Goal: Submit feedback/report problem: Submit feedback/report problem

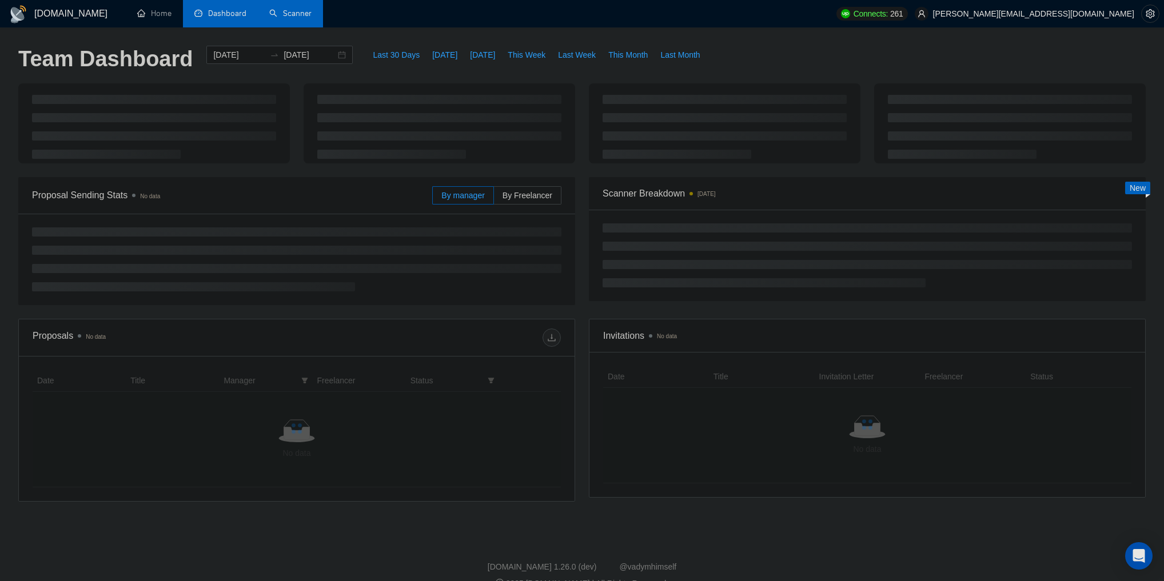
click at [300, 11] on link "Scanner" at bounding box center [290, 14] width 42 height 10
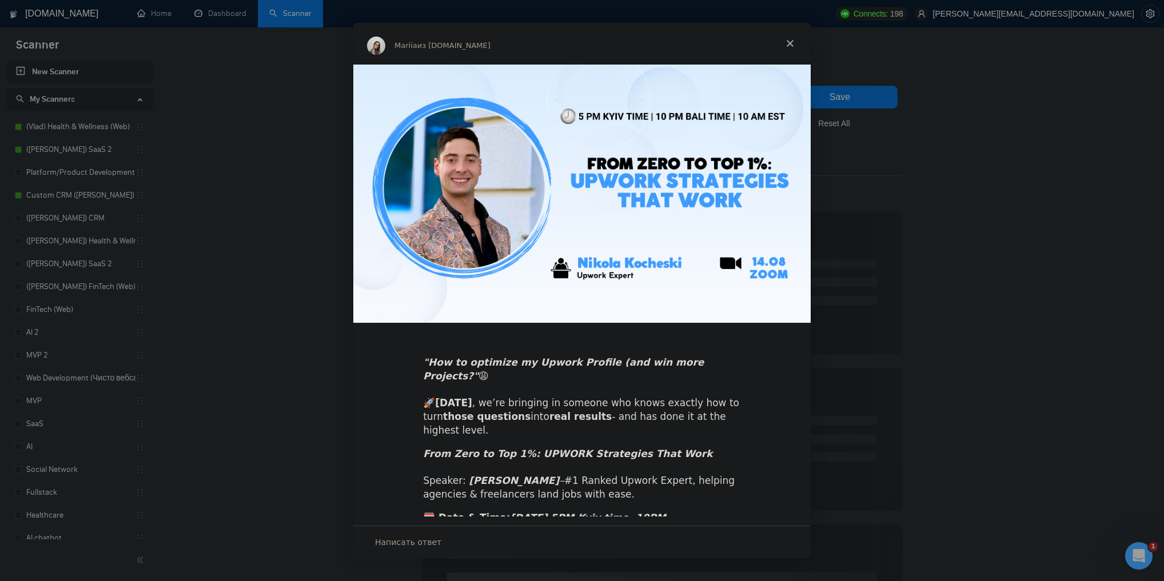
click at [787, 41] on span "Закрыть" at bounding box center [789, 43] width 41 height 41
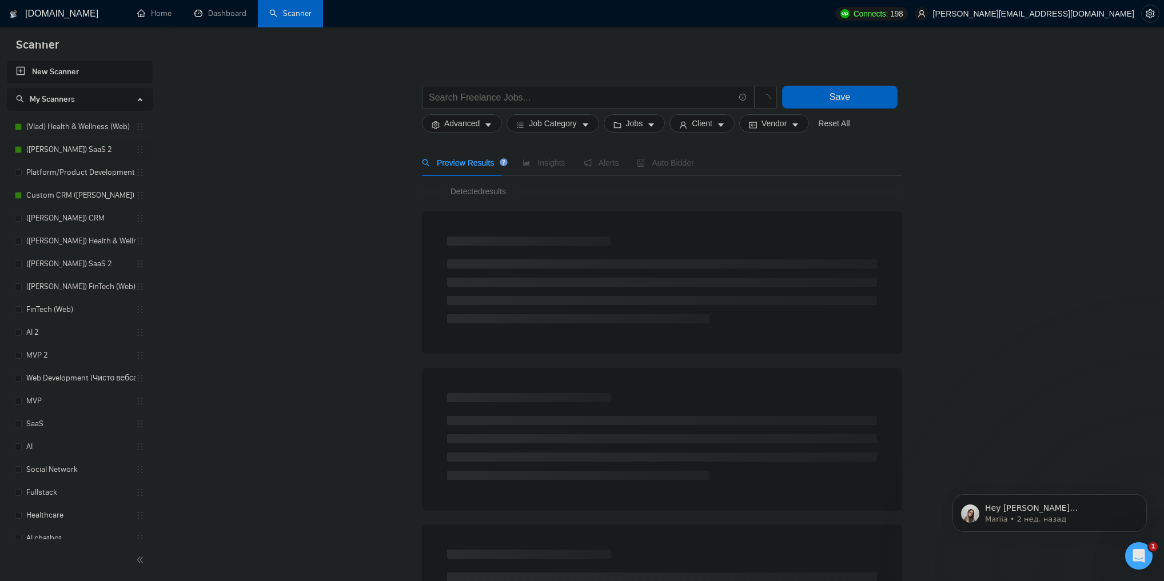
click at [73, 149] on link "([PERSON_NAME]) SaaS 2" at bounding box center [80, 149] width 109 height 23
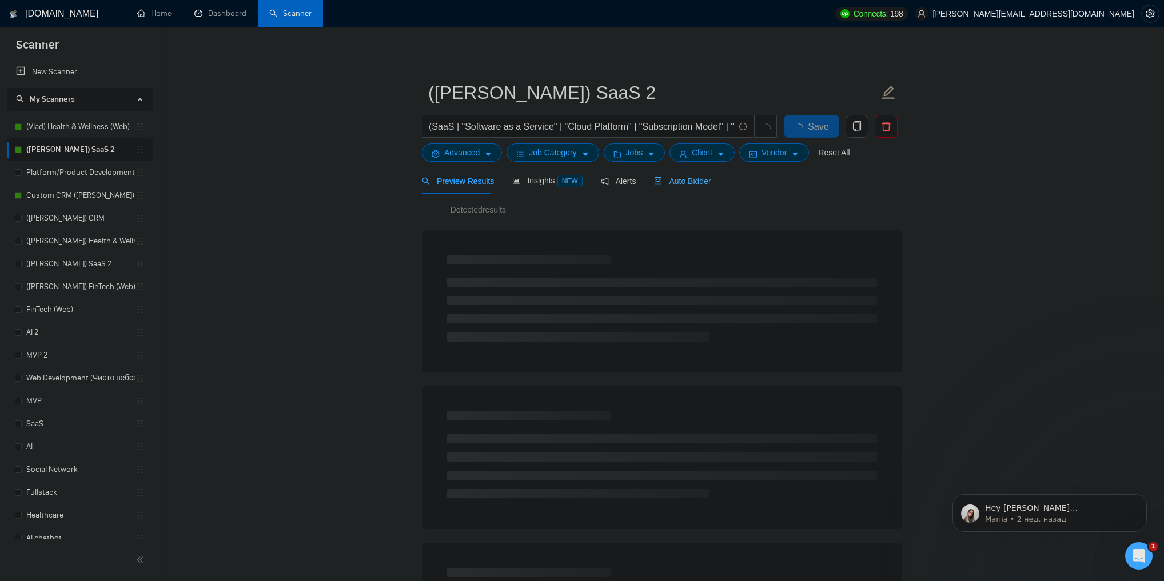
click at [697, 191] on div "Auto Bidder" at bounding box center [682, 180] width 57 height 27
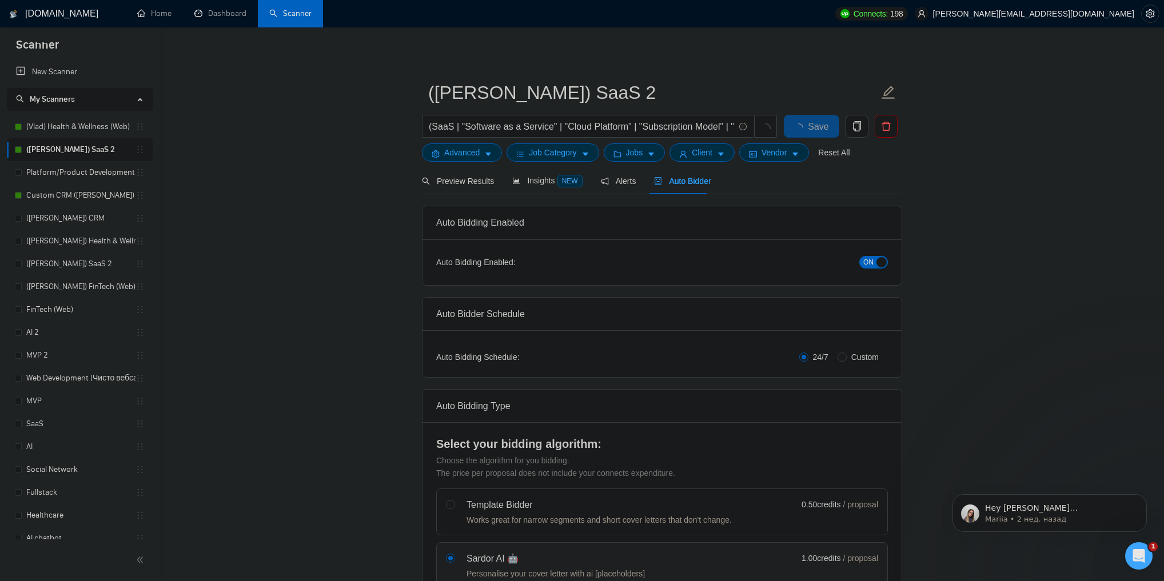
checkbox input "true"
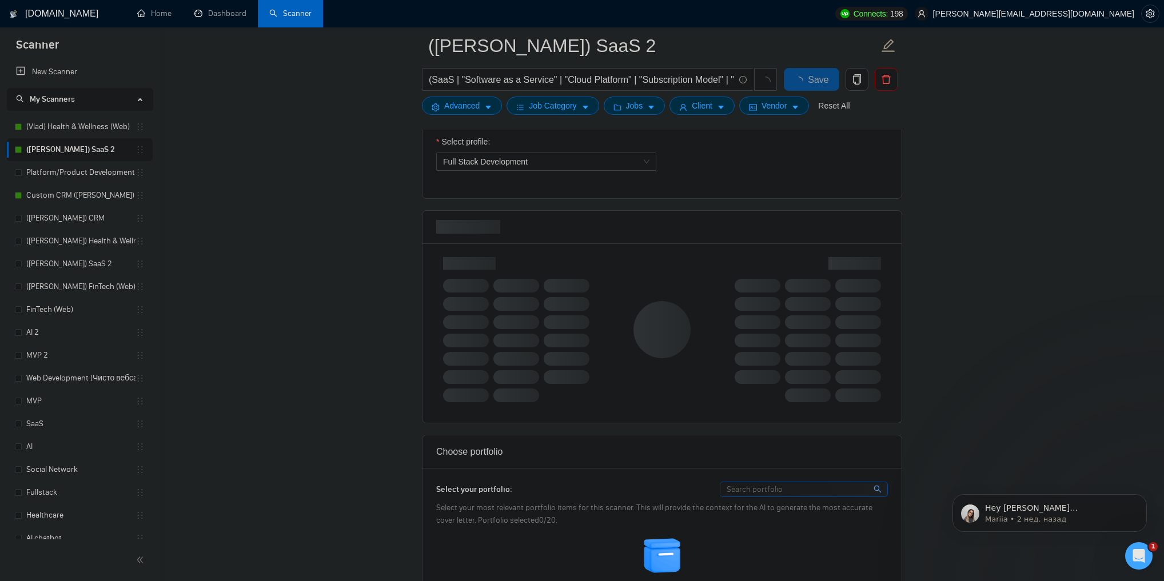
scroll to position [640, 0]
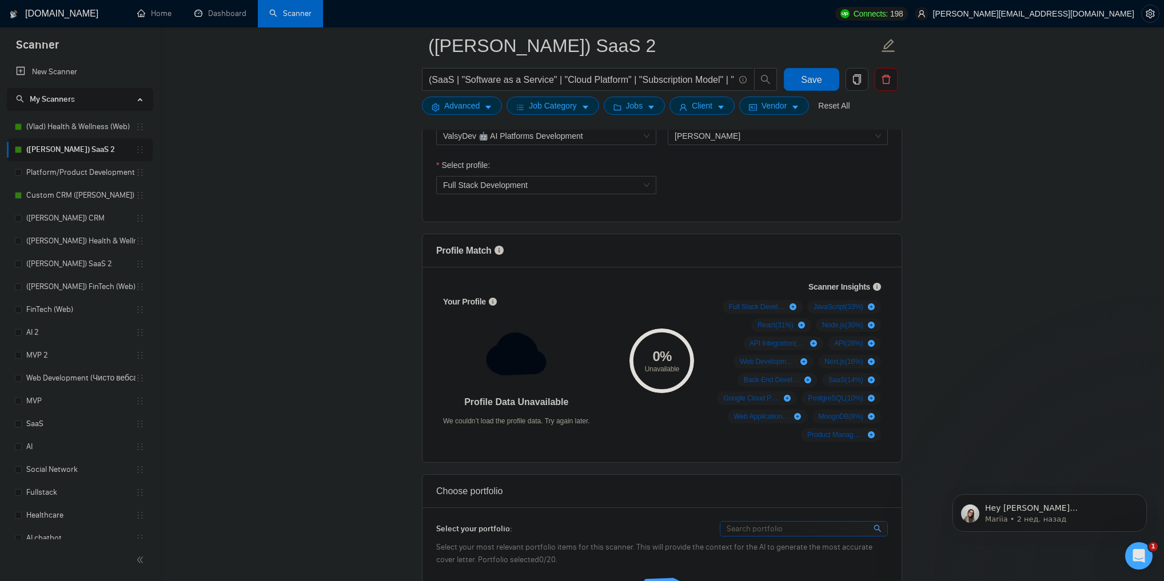
drag, startPoint x: 1173, startPoint y: 645, endPoint x: 1136, endPoint y: 562, distance: 90.6
click at [1136, 562] on icon "Открыть службу сообщений Intercom" at bounding box center [1139, 556] width 19 height 19
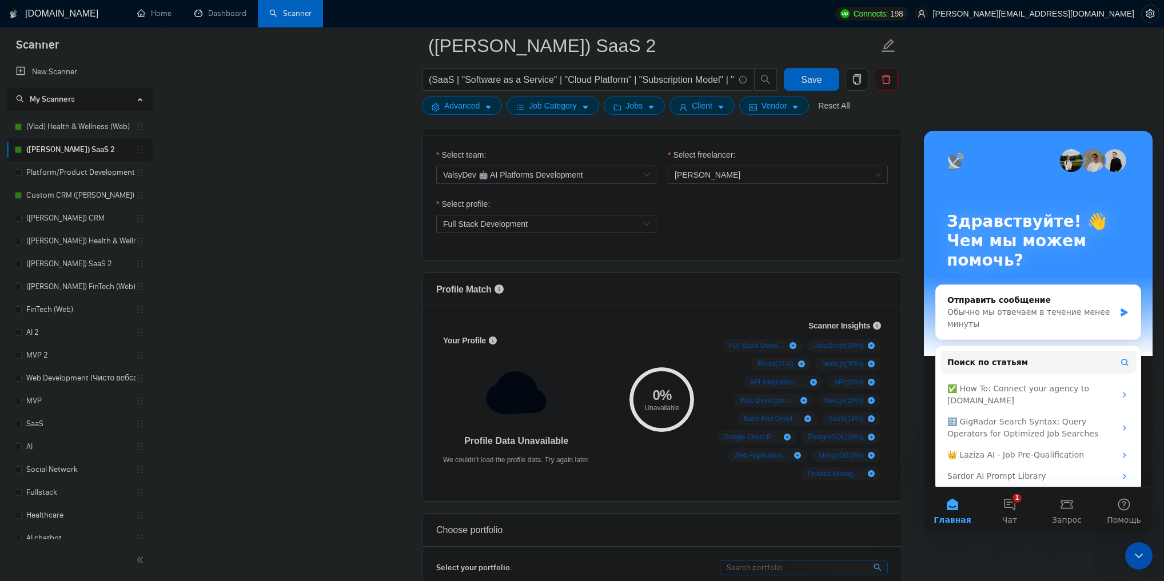
scroll to position [595, 0]
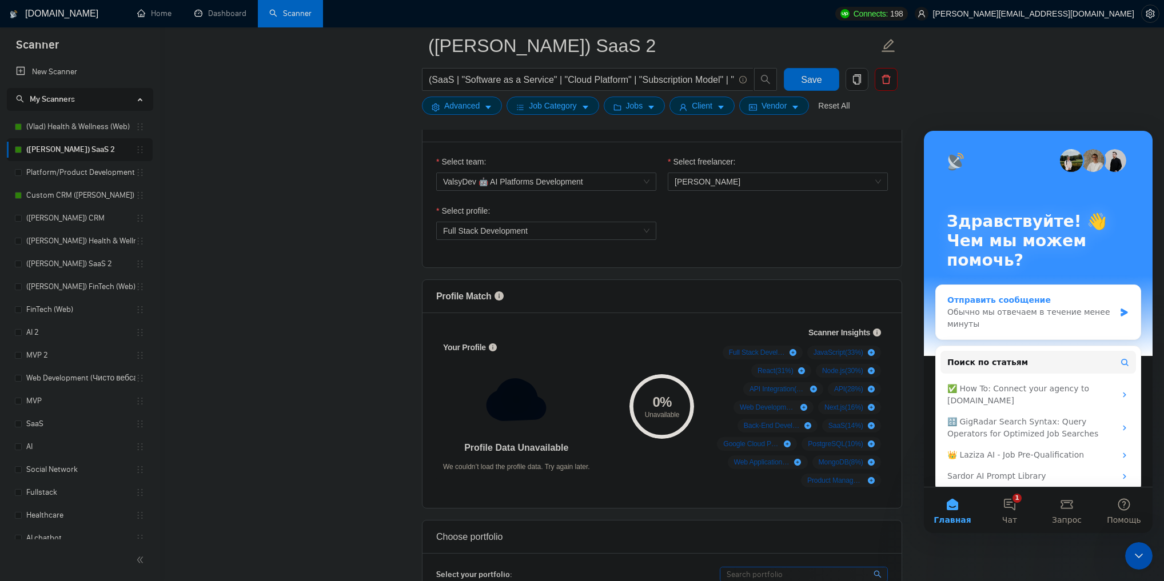
click at [1018, 327] on div "Обычно мы отвечаем в течение менее минуты" at bounding box center [1030, 318] width 167 height 24
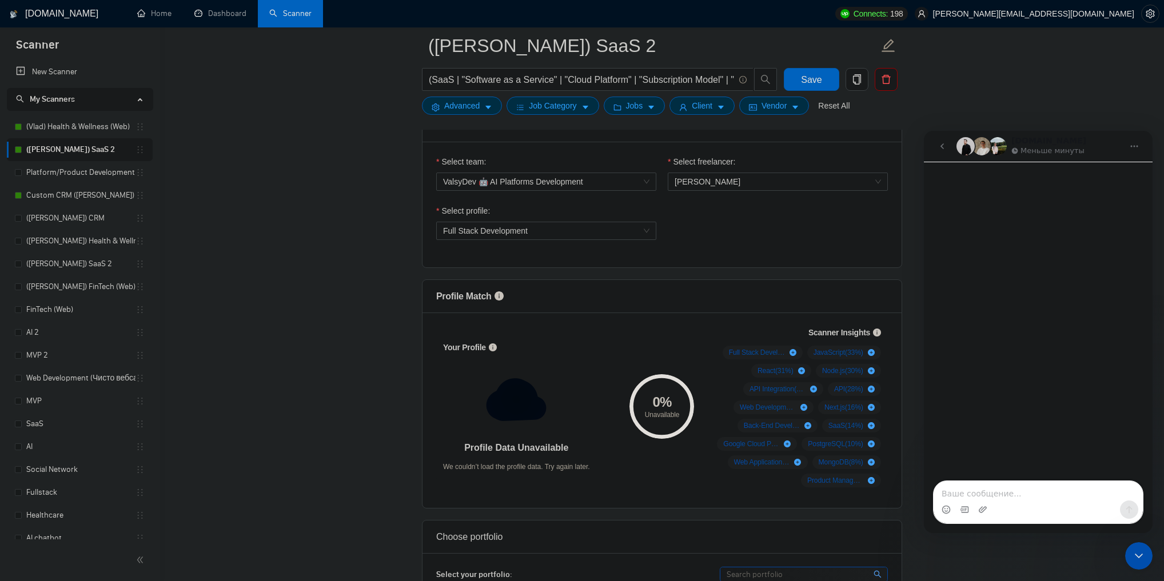
click at [996, 492] on textarea "Ваше сообщение..." at bounding box center [1037, 490] width 209 height 19
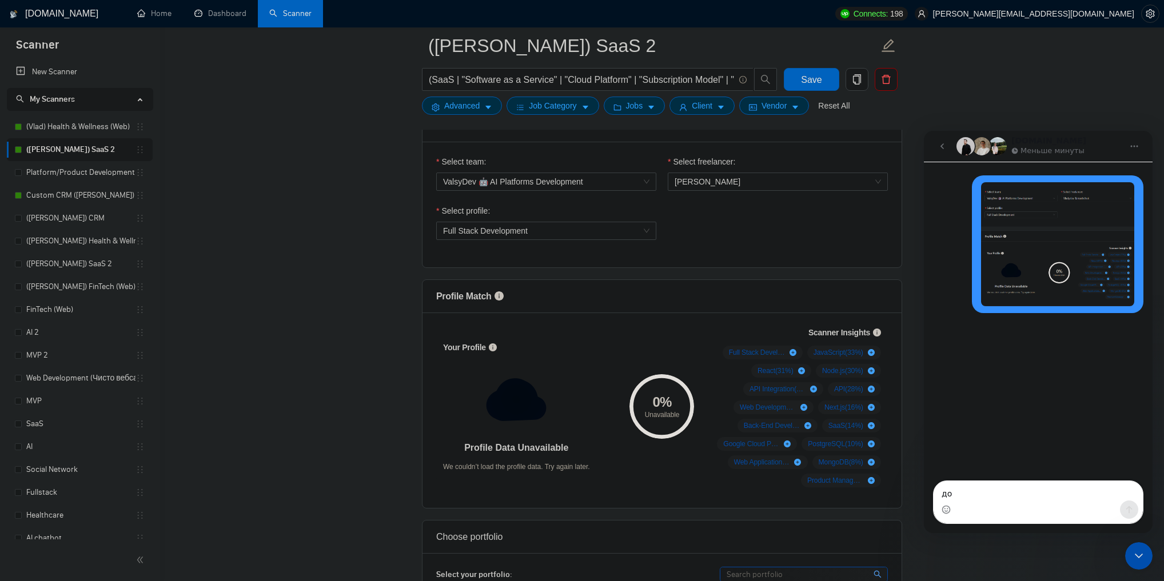
type textarea "доб"
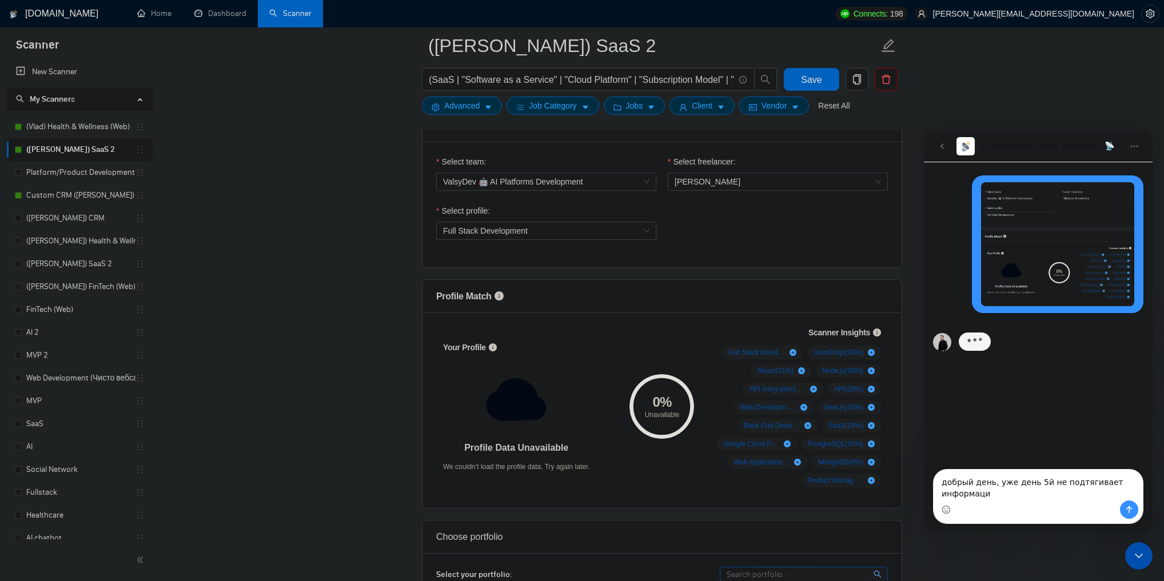
type textarea "добрый день, уже день 5й не подтягивает информацию"
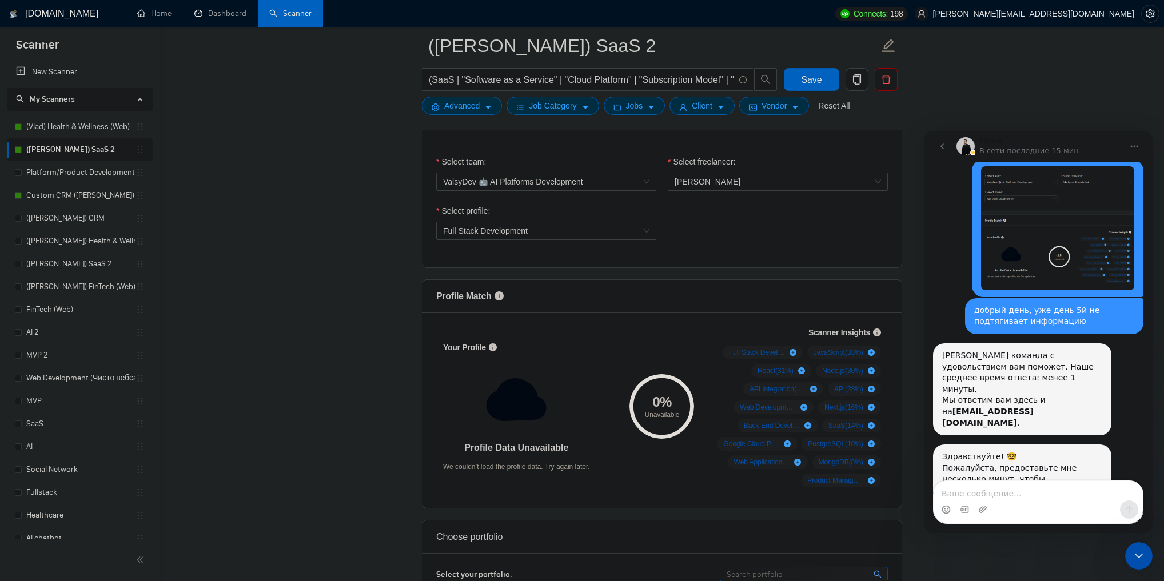
scroll to position [39, 0]
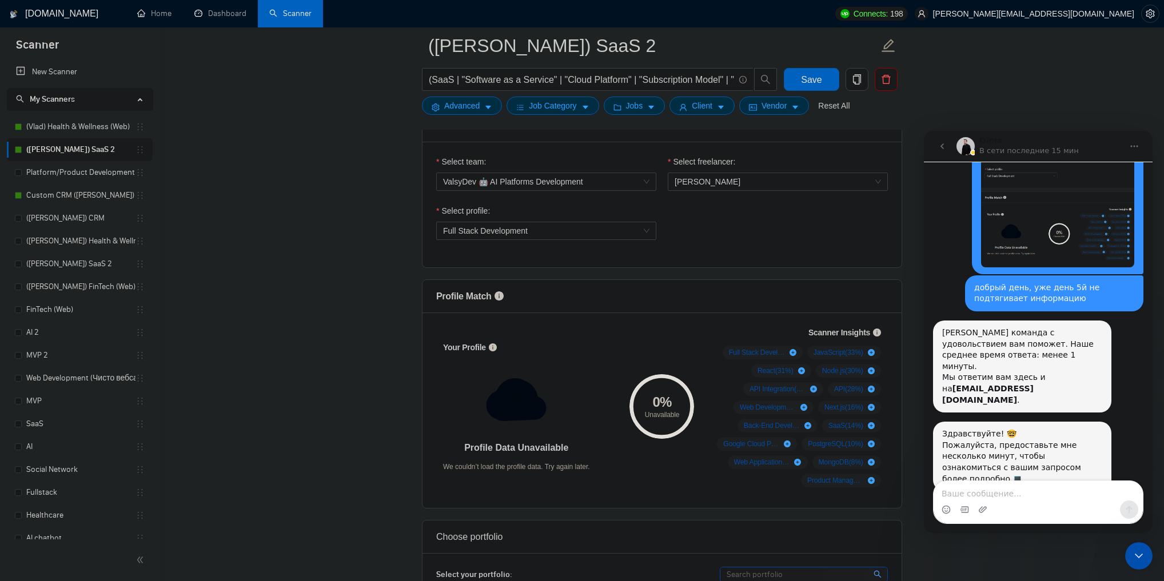
click at [991, 220] on img "chervinskyi.oleh@valsydev.com говорит…" at bounding box center [1057, 205] width 153 height 124
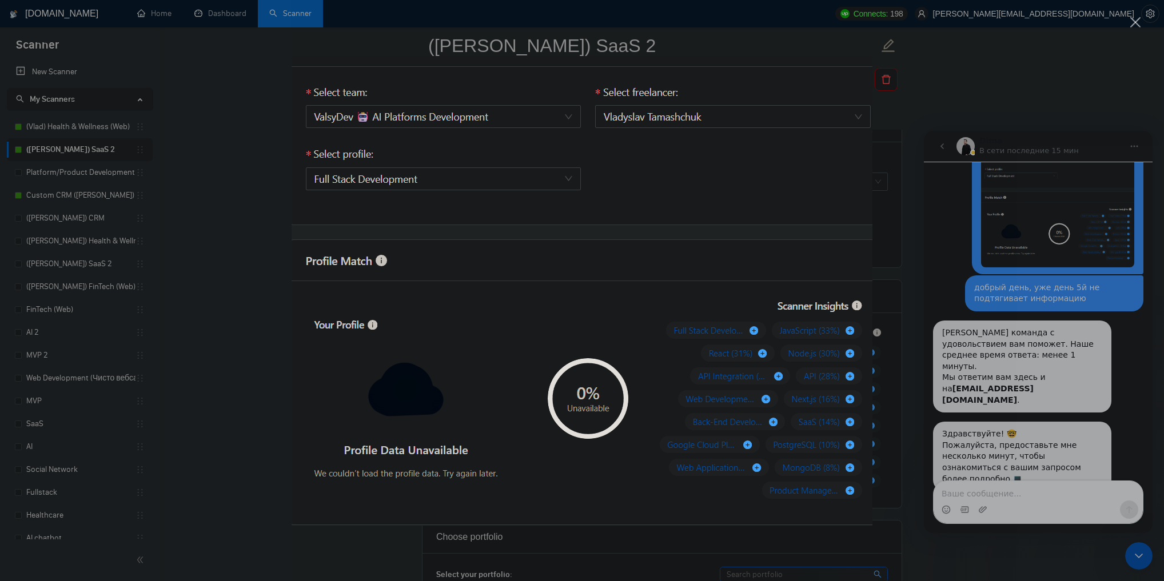
click at [991, 222] on div "Мессенджер Intercom" at bounding box center [582, 290] width 1164 height 581
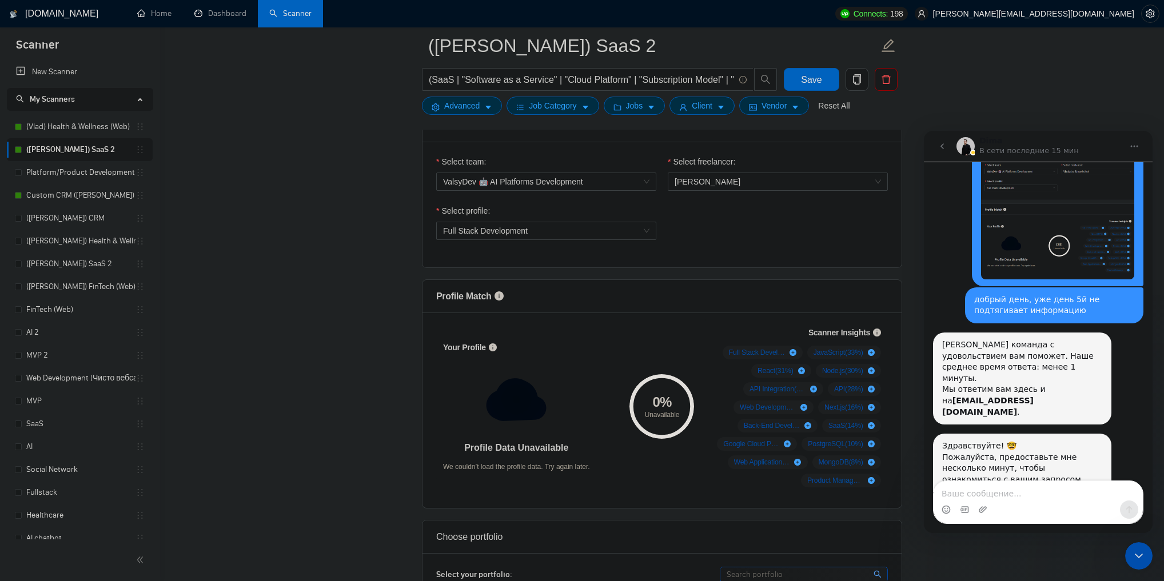
scroll to position [39, 0]
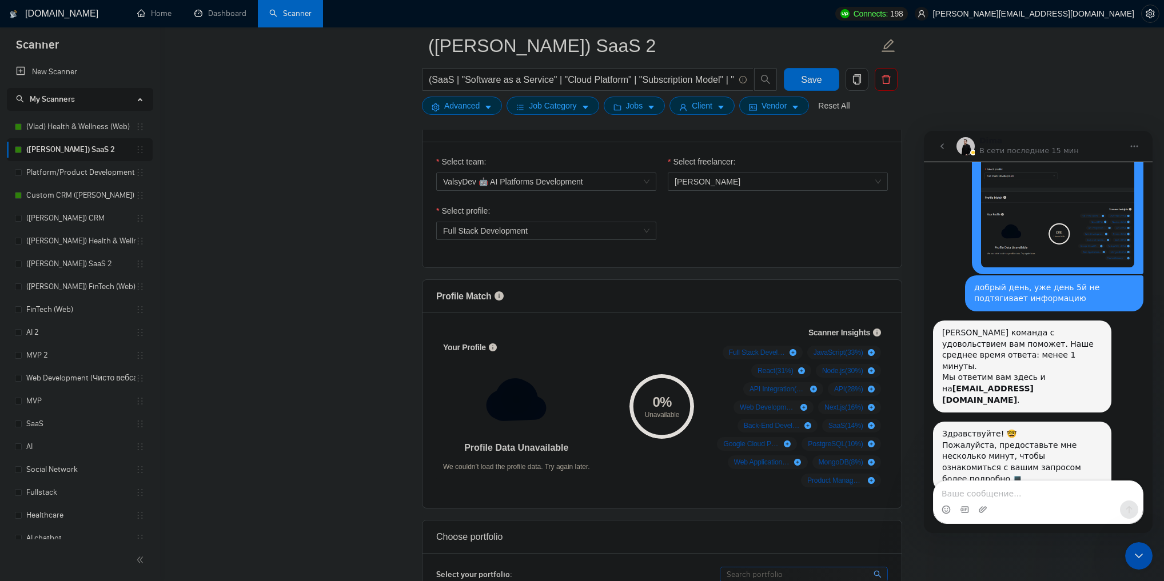
click at [935, 144] on button "go back" at bounding box center [942, 146] width 22 height 22
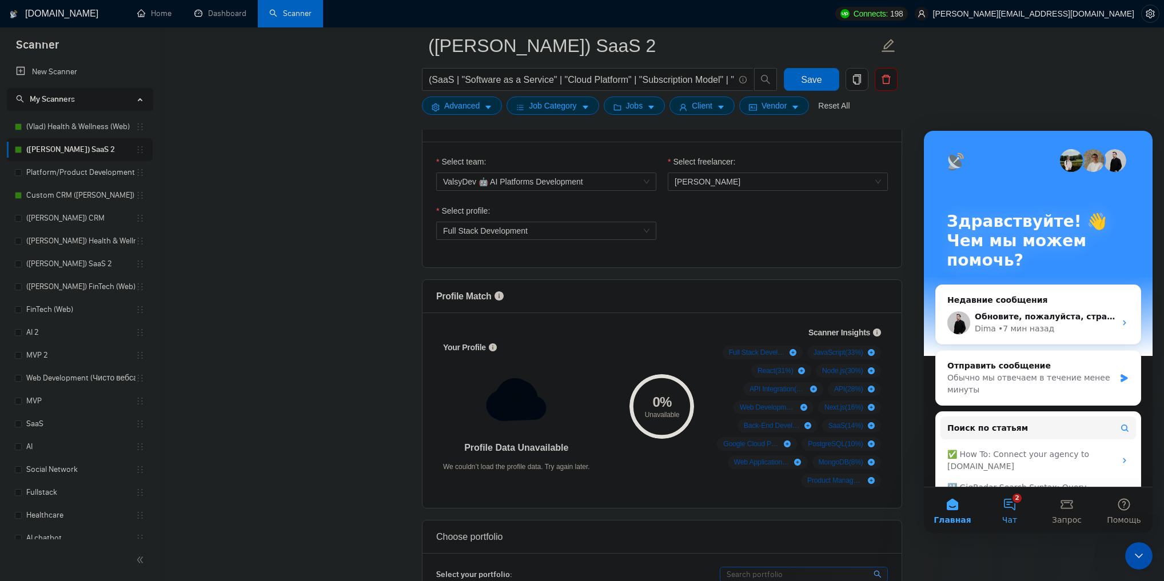
click at [1019, 501] on button "2 Чат" at bounding box center [1009, 511] width 57 height 46
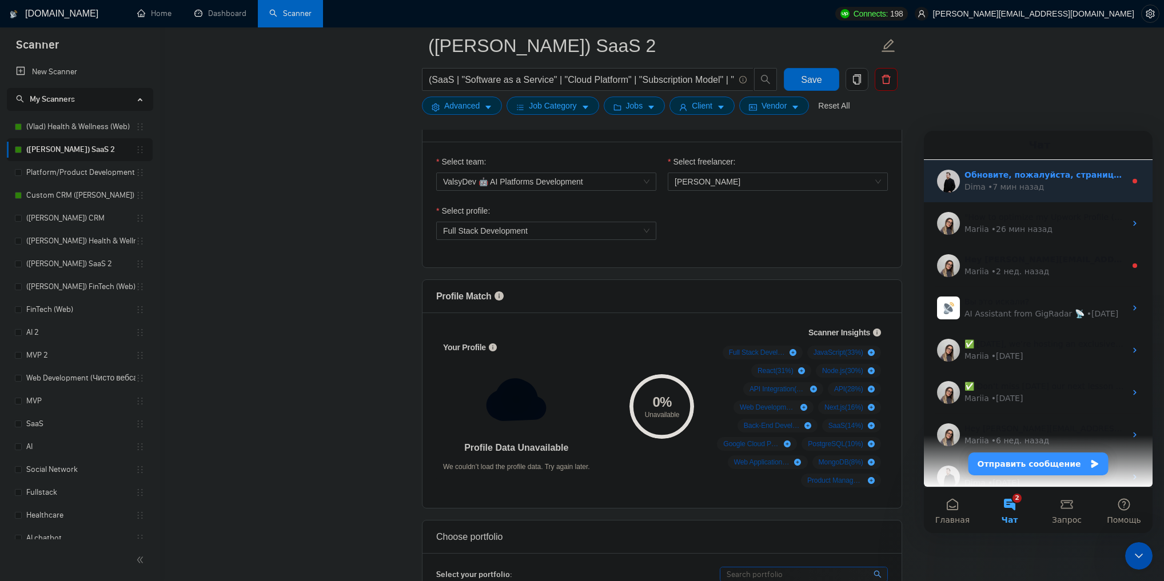
click at [988, 182] on div "• 7 мин назад" at bounding box center [1016, 187] width 56 height 12
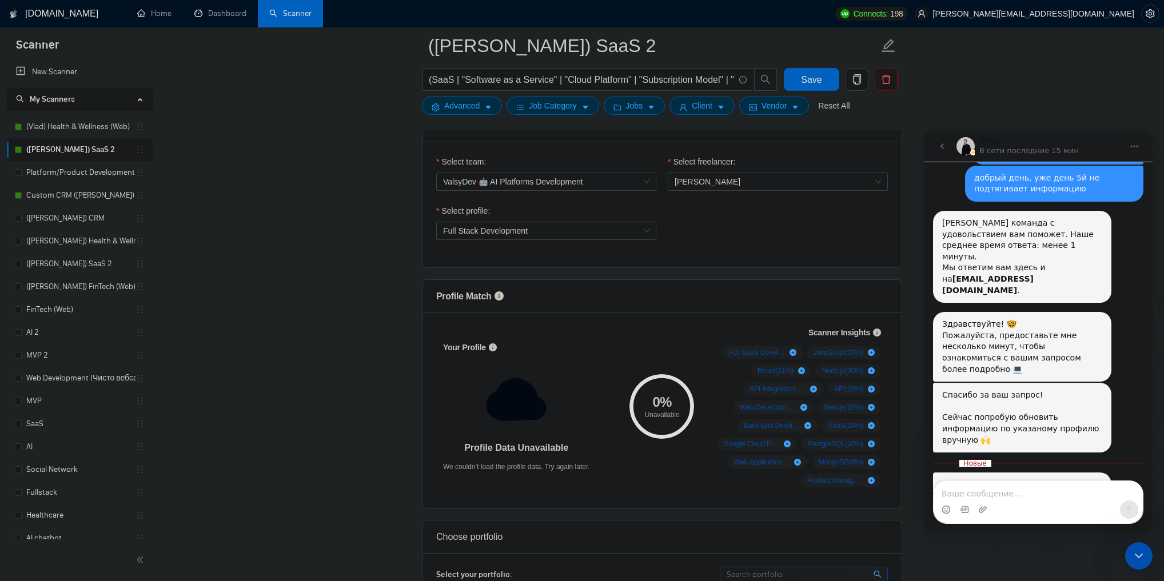
scroll to position [155, 0]
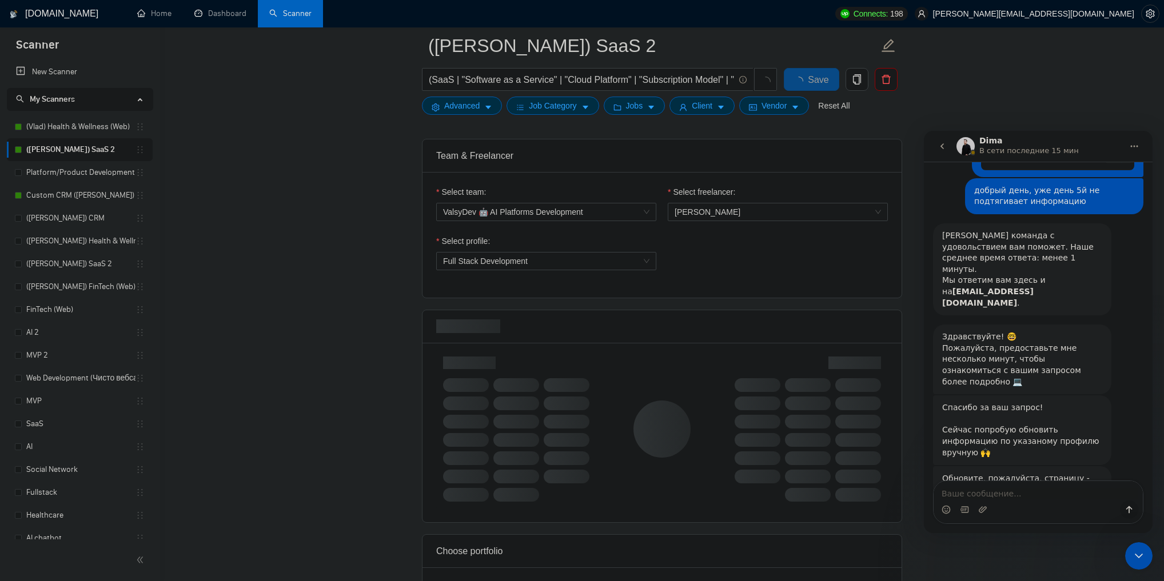
scroll to position [640, 0]
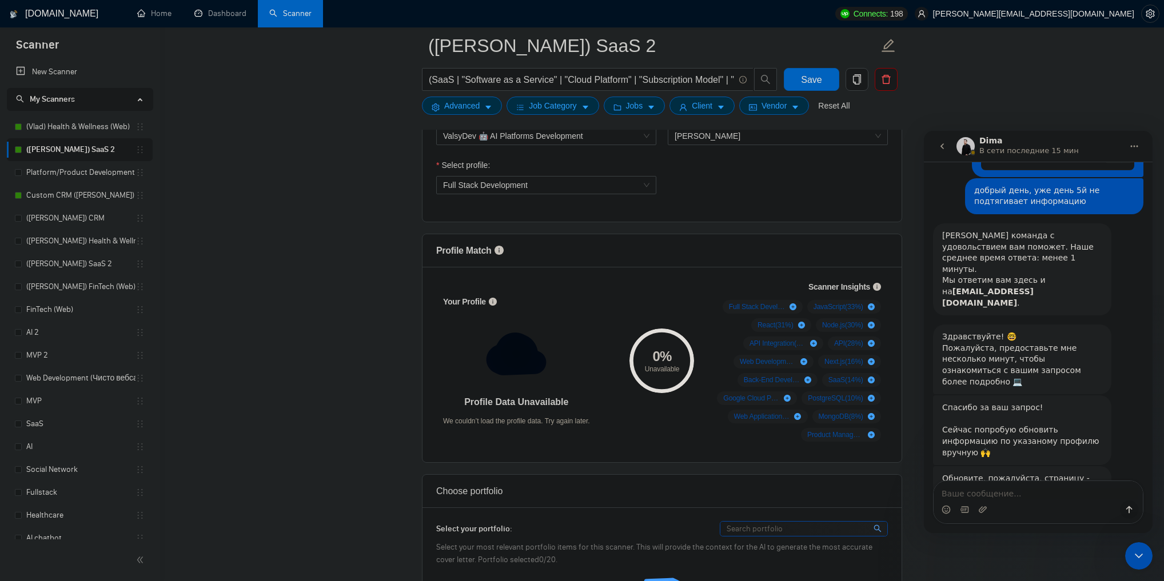
click at [1002, 492] on textarea "Ваше сообщение..." at bounding box center [1037, 490] width 209 height 19
type textarea "обновил, без изменений"
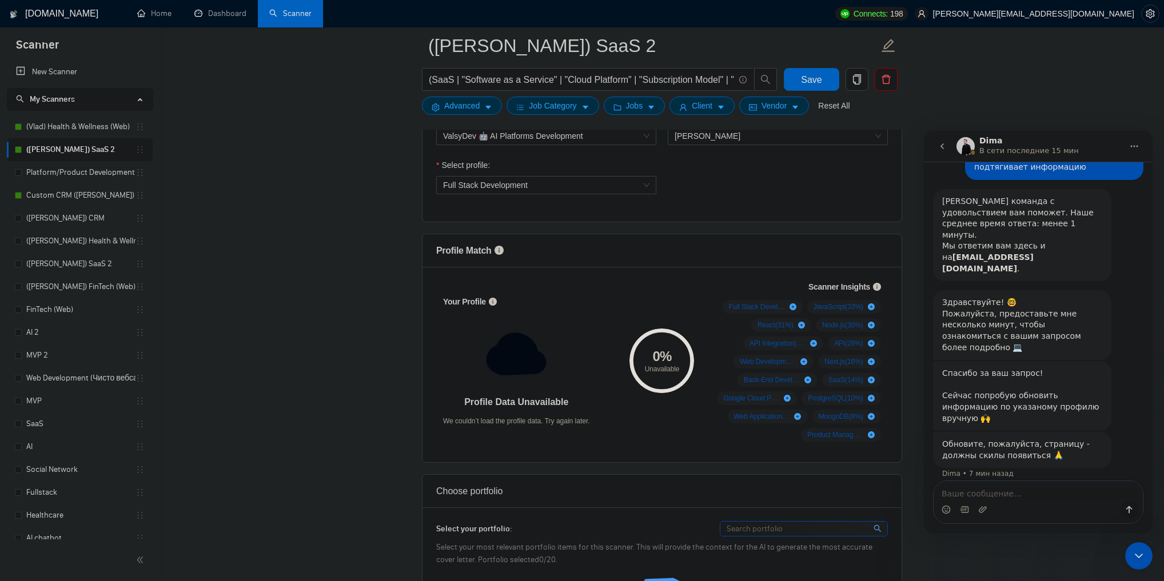
click at [941, 143] on icon "go back" at bounding box center [941, 146] width 9 height 9
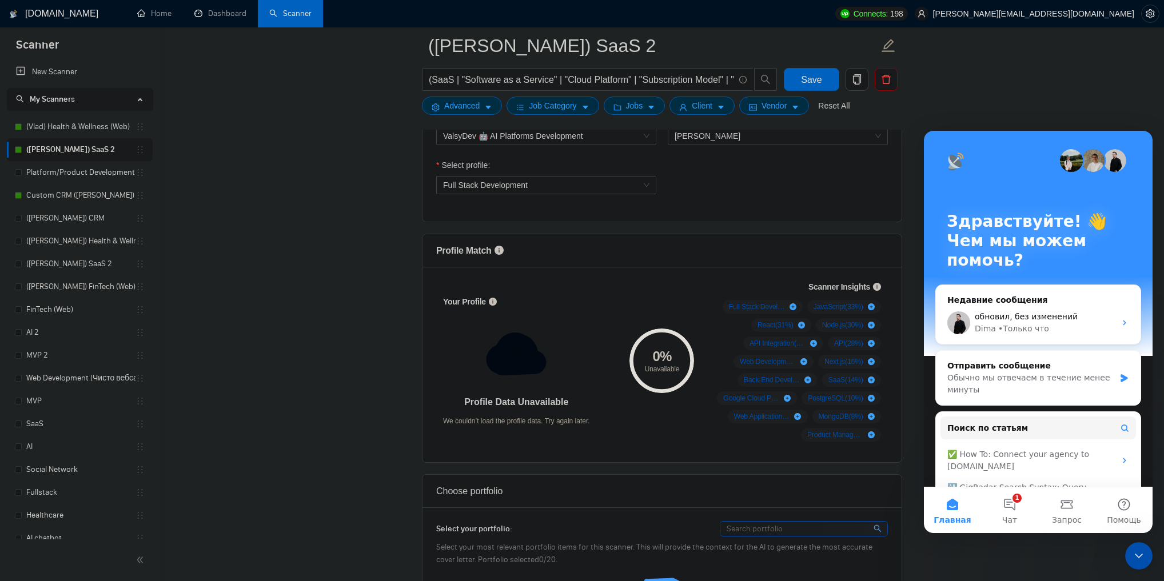
click at [1135, 548] on div "Закрыть службу сообщений Intercom" at bounding box center [1138, 555] width 27 height 27
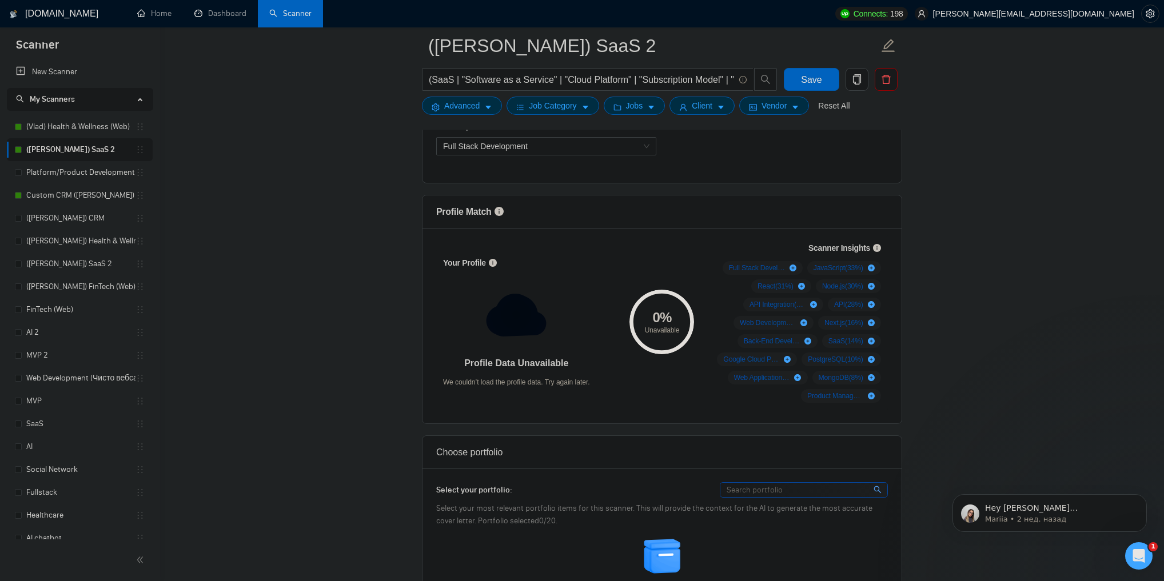
scroll to position [686, 0]
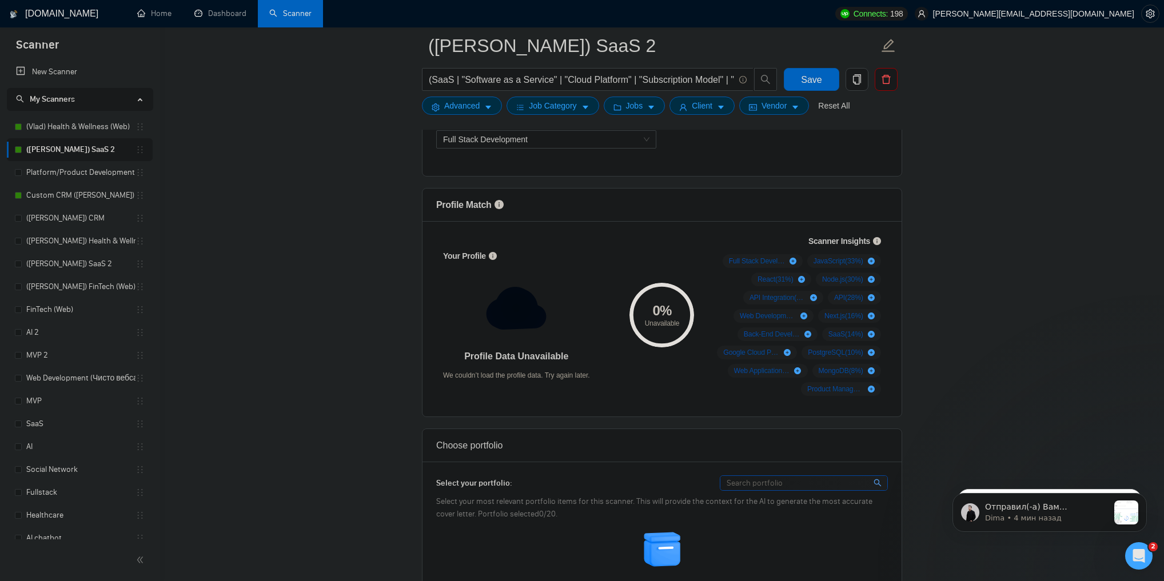
click at [1128, 549] on div "Открыть службу сообщений Intercom" at bounding box center [1139, 556] width 38 height 38
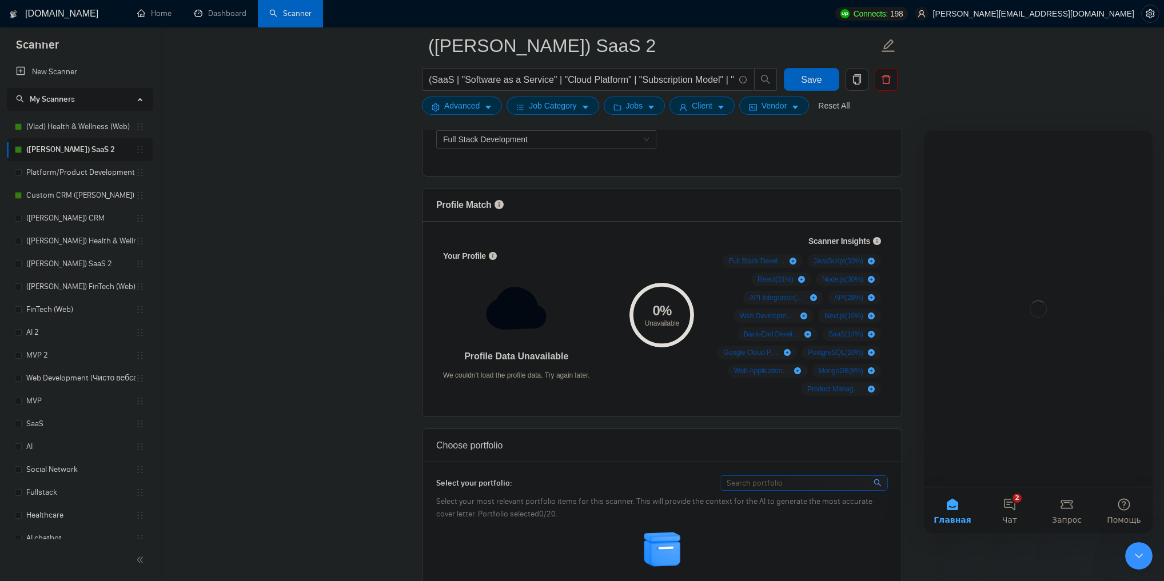
scroll to position [0, 0]
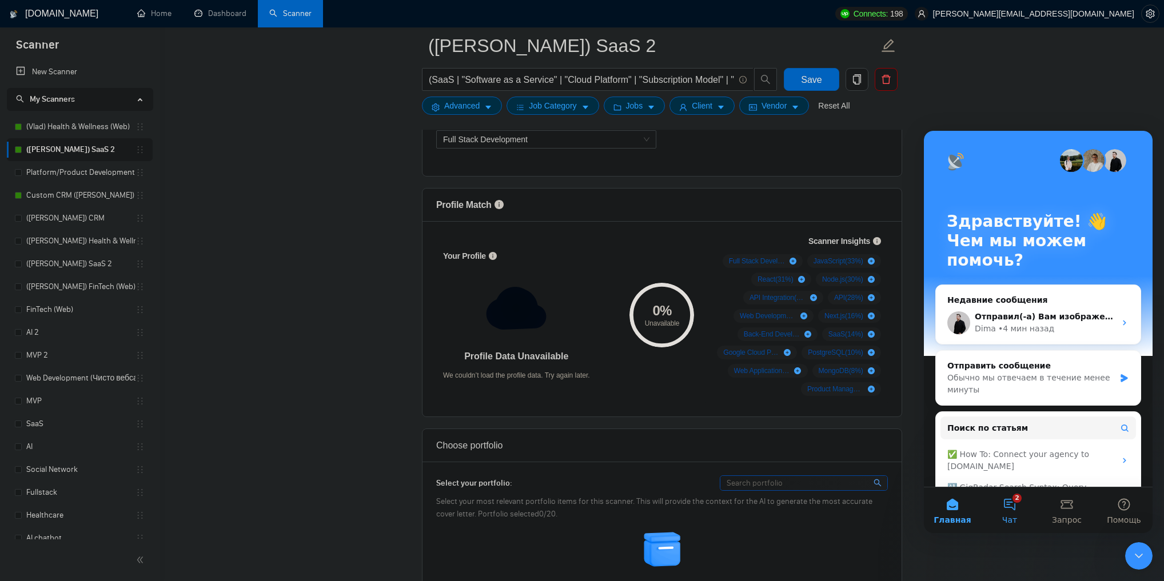
click at [1018, 502] on button "2 Чат" at bounding box center [1009, 511] width 57 height 46
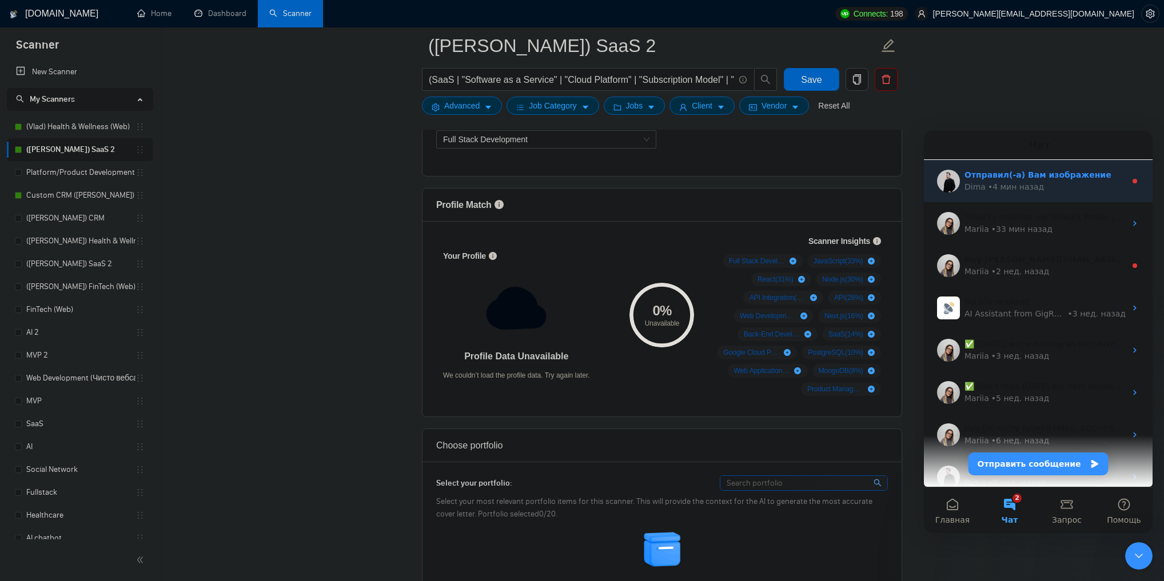
click at [1007, 189] on div "• 4 мин назад" at bounding box center [1016, 187] width 56 height 12
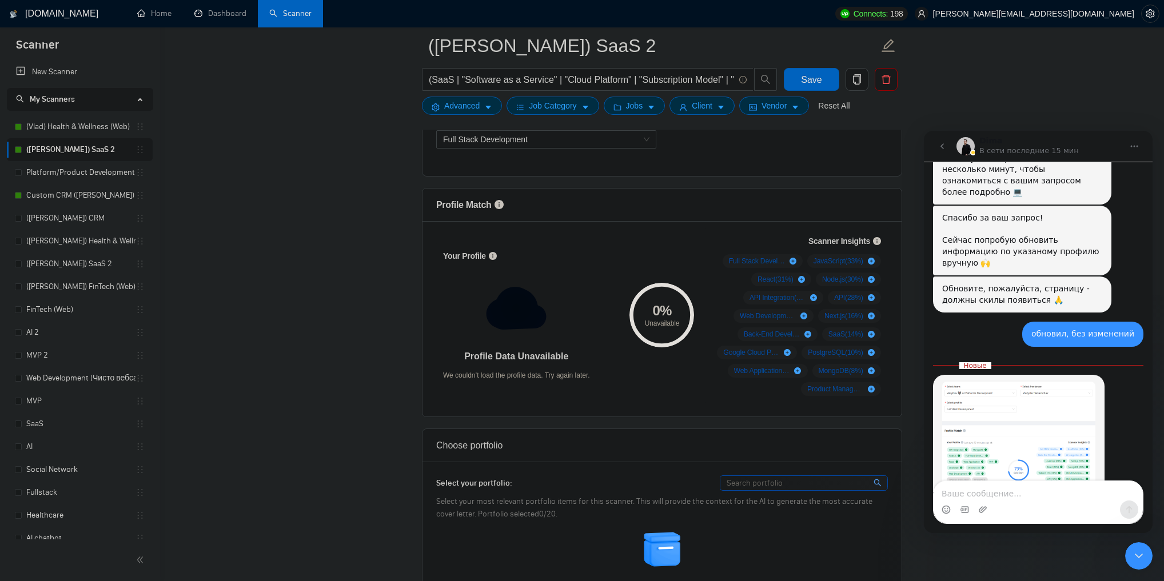
scroll to position [332, 0]
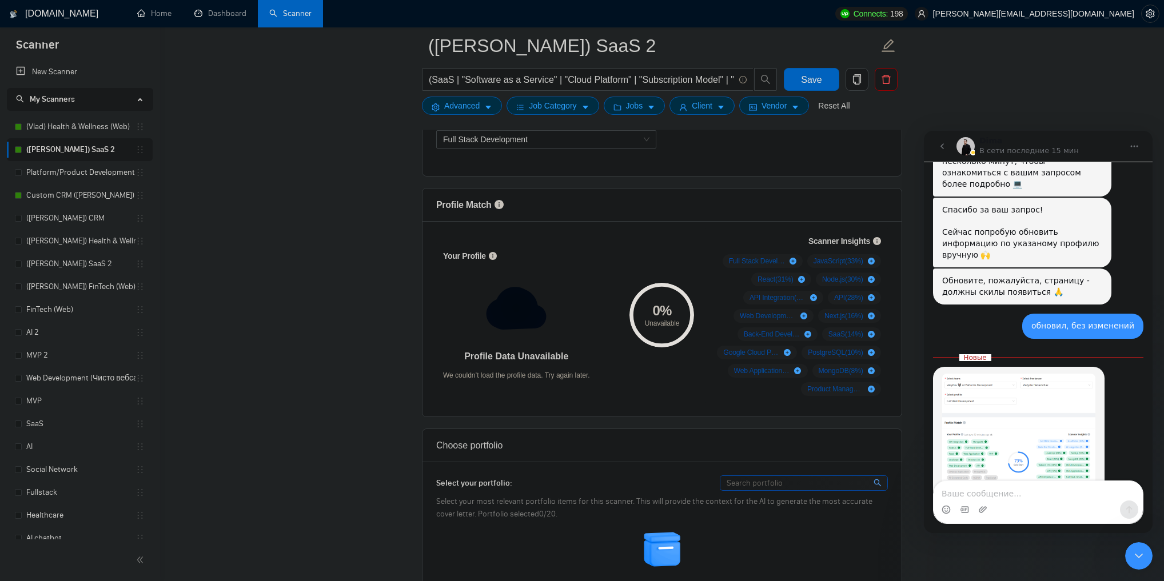
click at [1011, 391] on img "Dima говорит…" at bounding box center [1018, 434] width 153 height 120
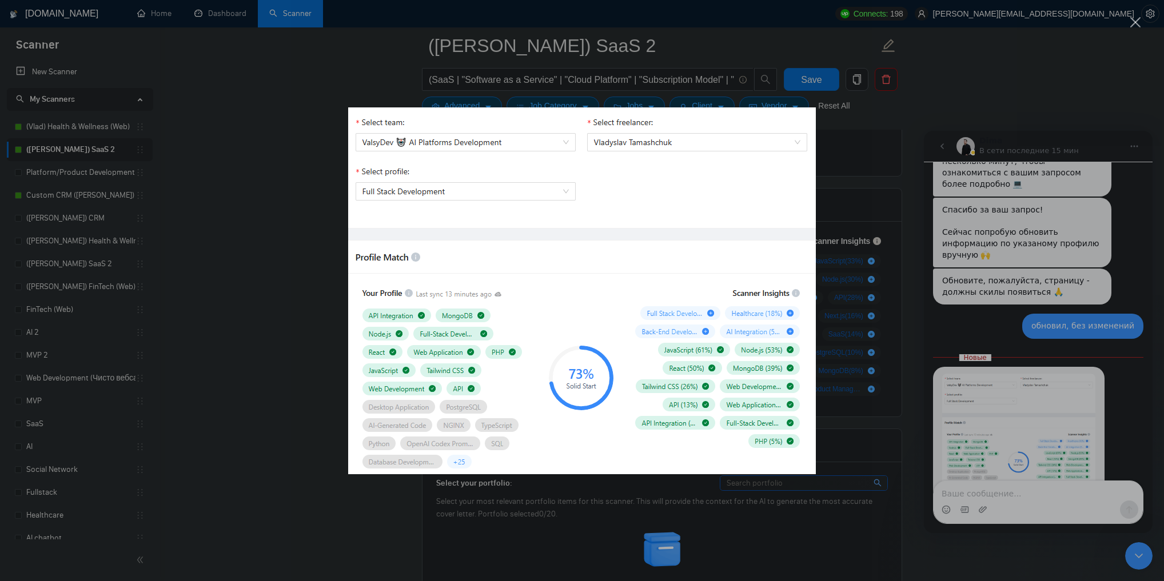
click at [1034, 342] on div "Мессенджер Intercom" at bounding box center [582, 290] width 1164 height 581
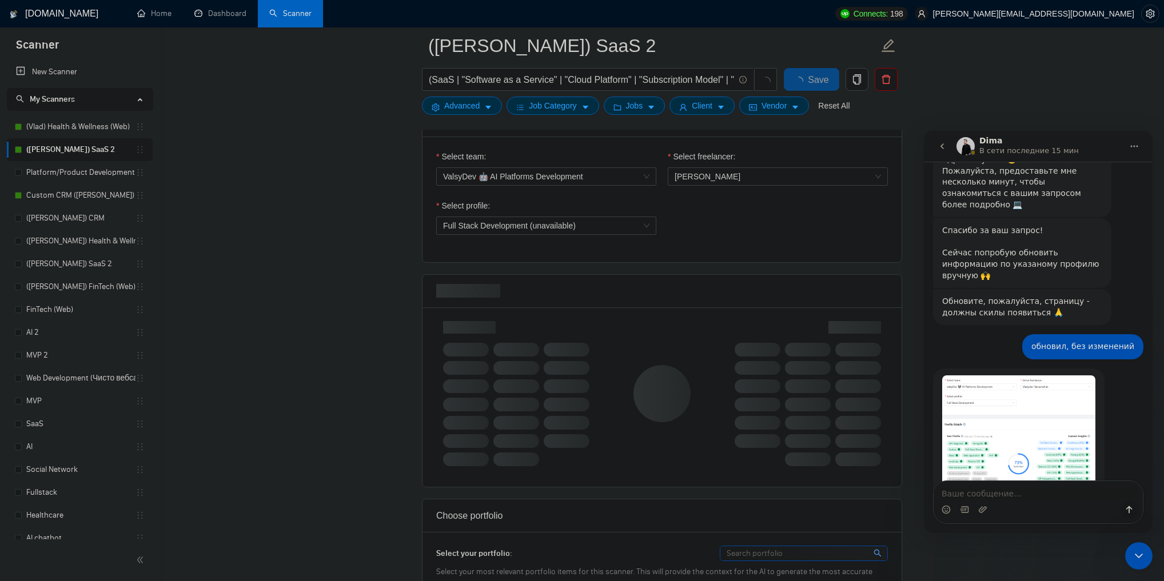
scroll to position [595, 0]
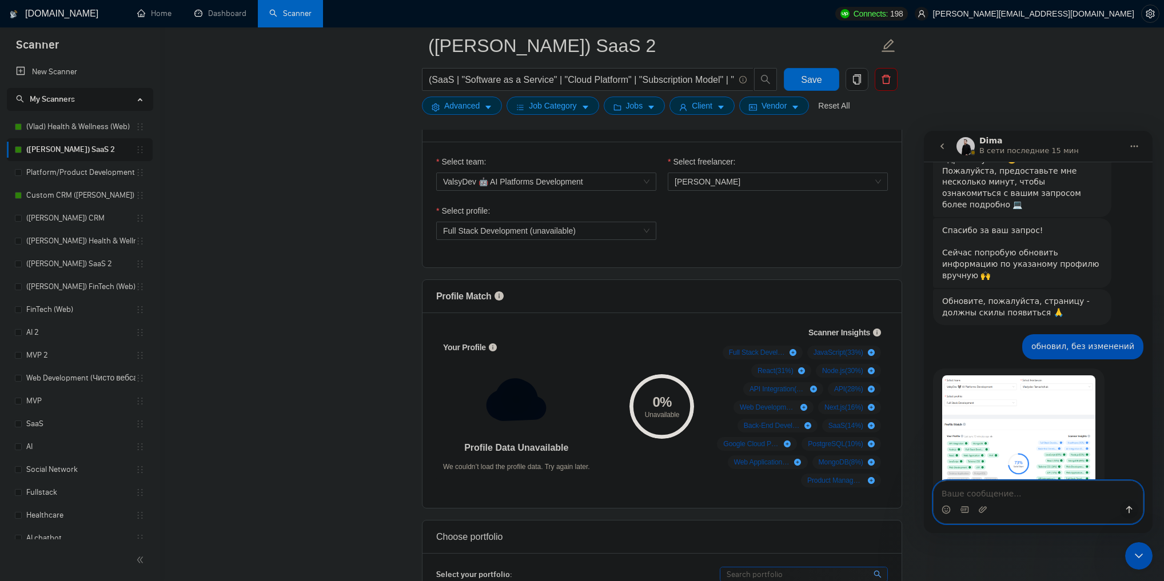
click at [1004, 492] on textarea "Ваше сообщение..." at bounding box center [1037, 490] width 209 height 19
paste textarea "п"
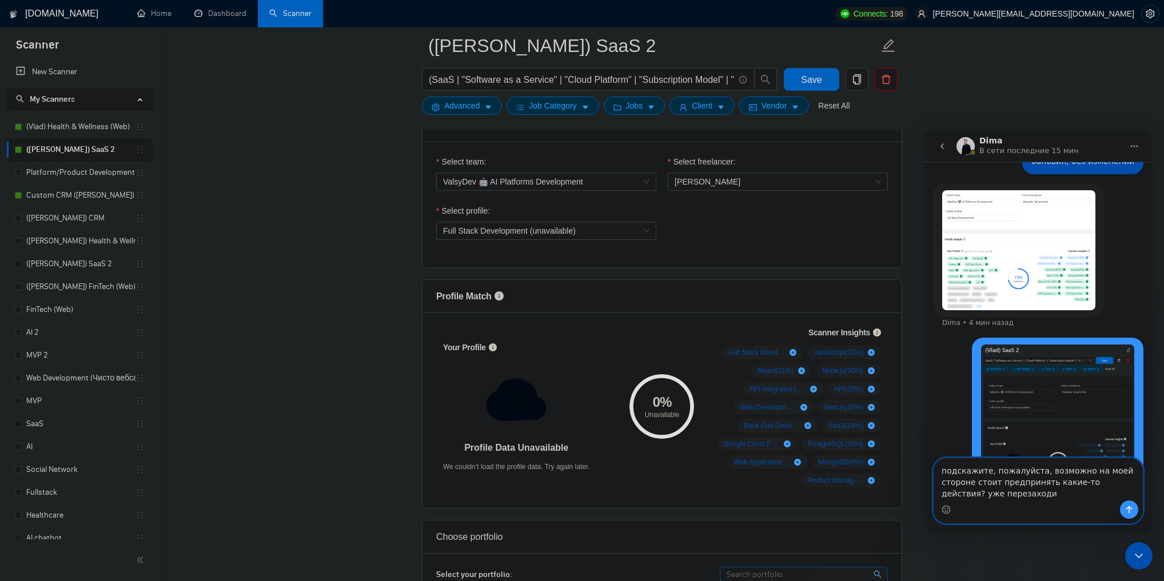
scroll to position [510, 0]
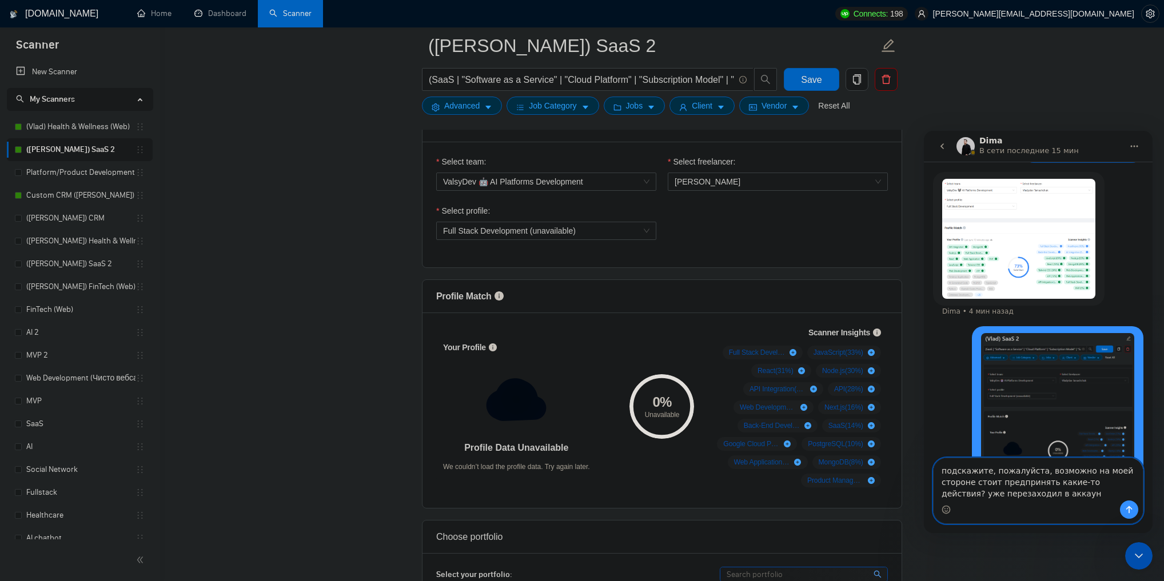
type textarea "подскажите, пожалуйста, возможно на моей стороне стоит предпринять какие-то дей…"
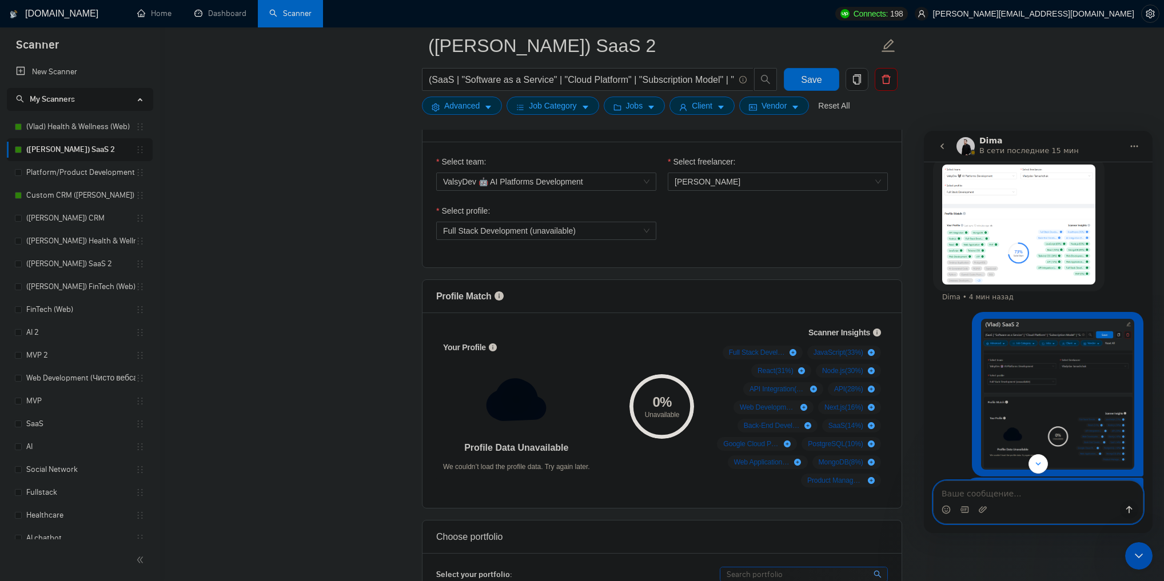
scroll to position [535, 0]
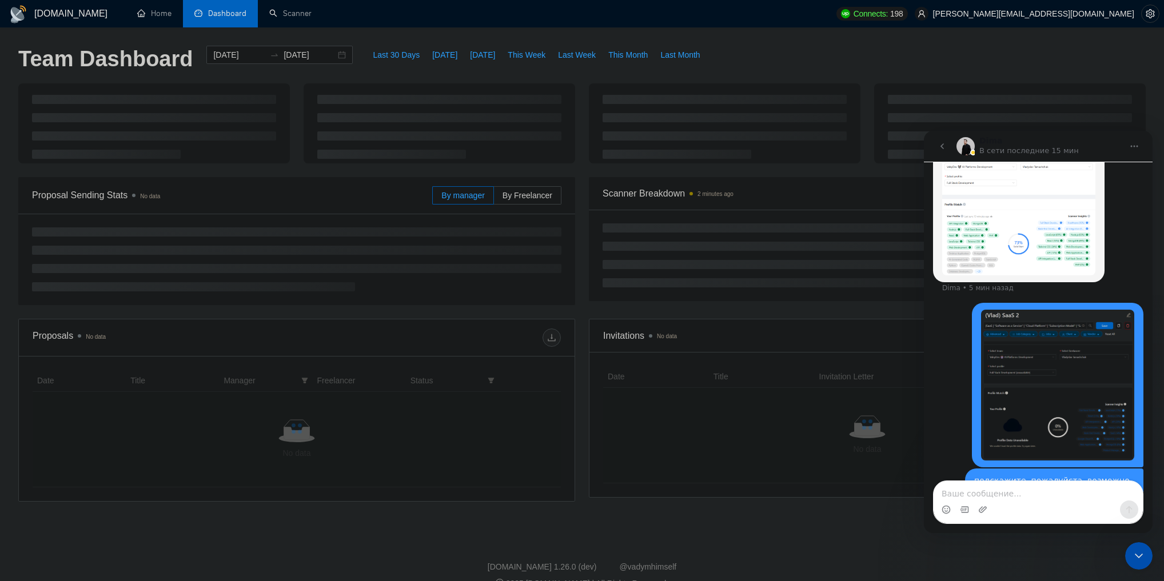
scroll to position [535, 0]
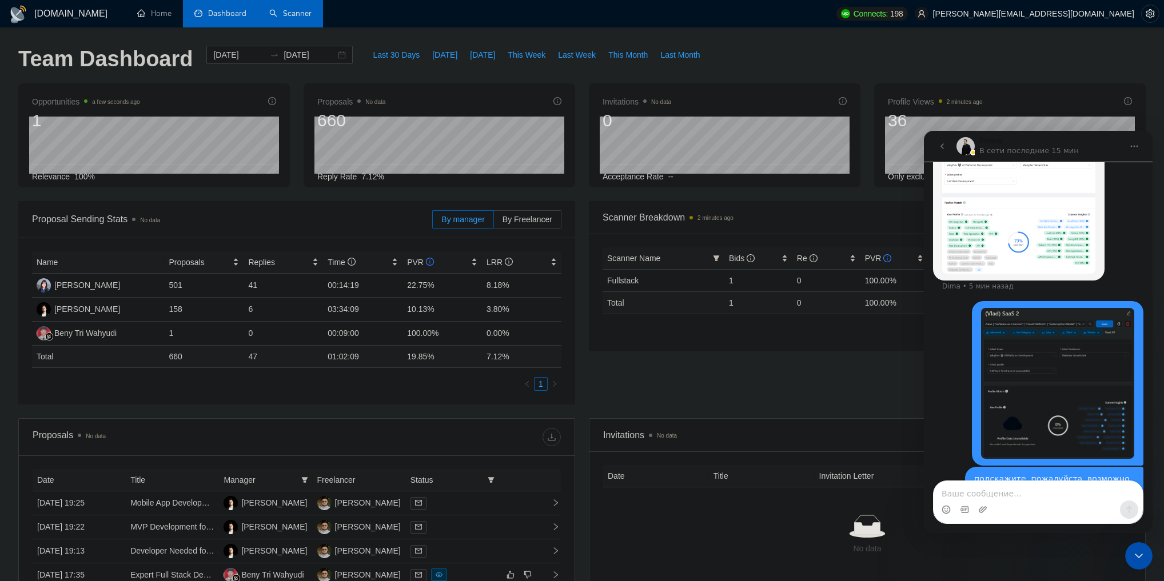
click at [278, 13] on link "Scanner" at bounding box center [290, 14] width 42 height 10
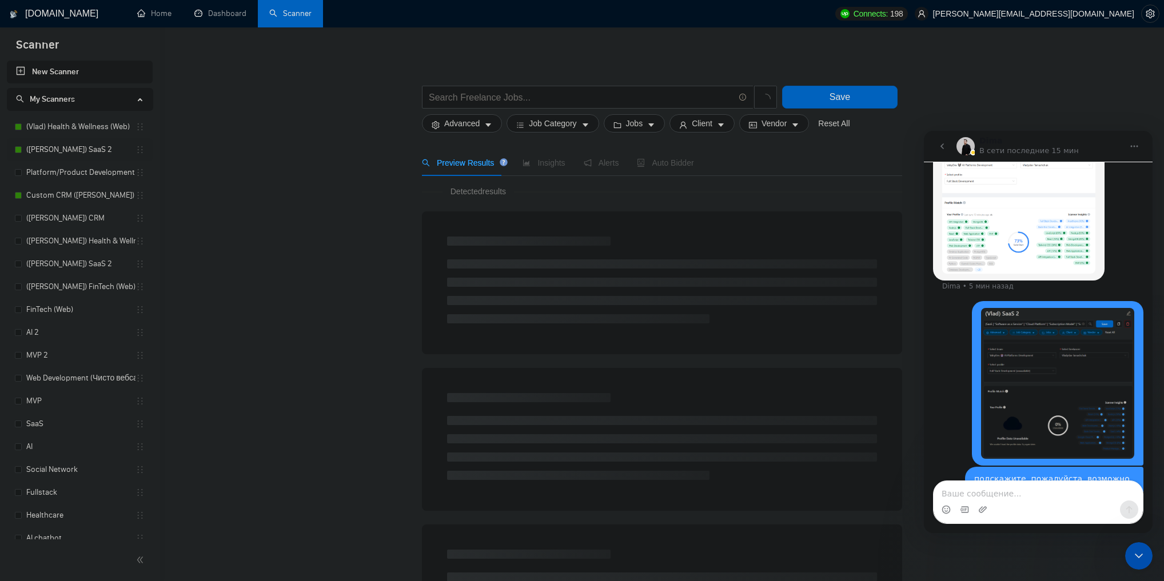
click at [91, 149] on link "([PERSON_NAME]) SaaS 2" at bounding box center [80, 149] width 109 height 23
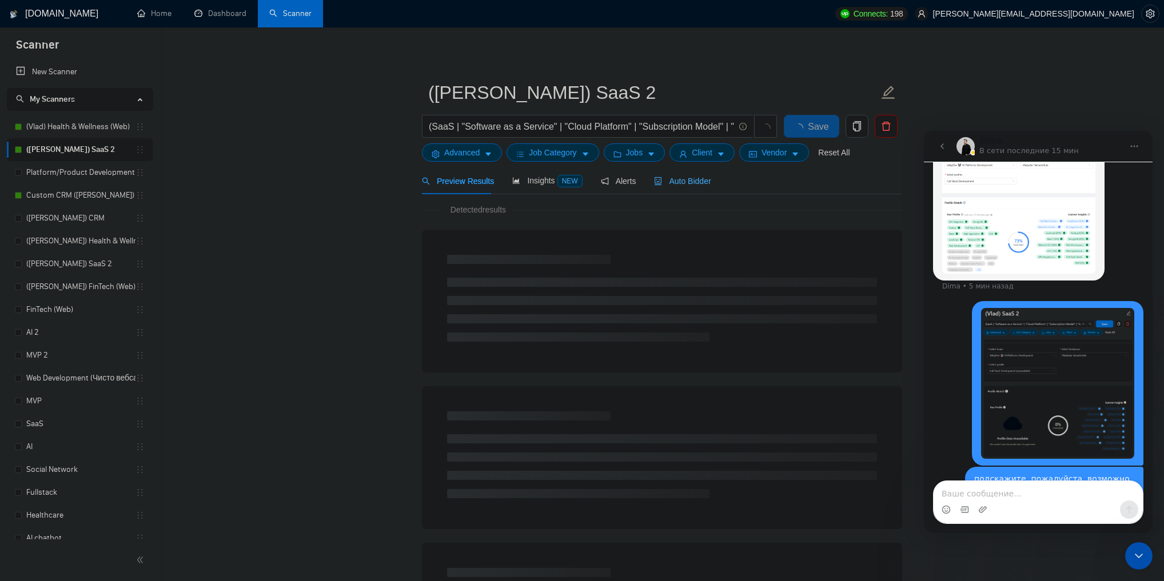
click at [693, 188] on div "Auto Bidder" at bounding box center [682, 180] width 57 height 27
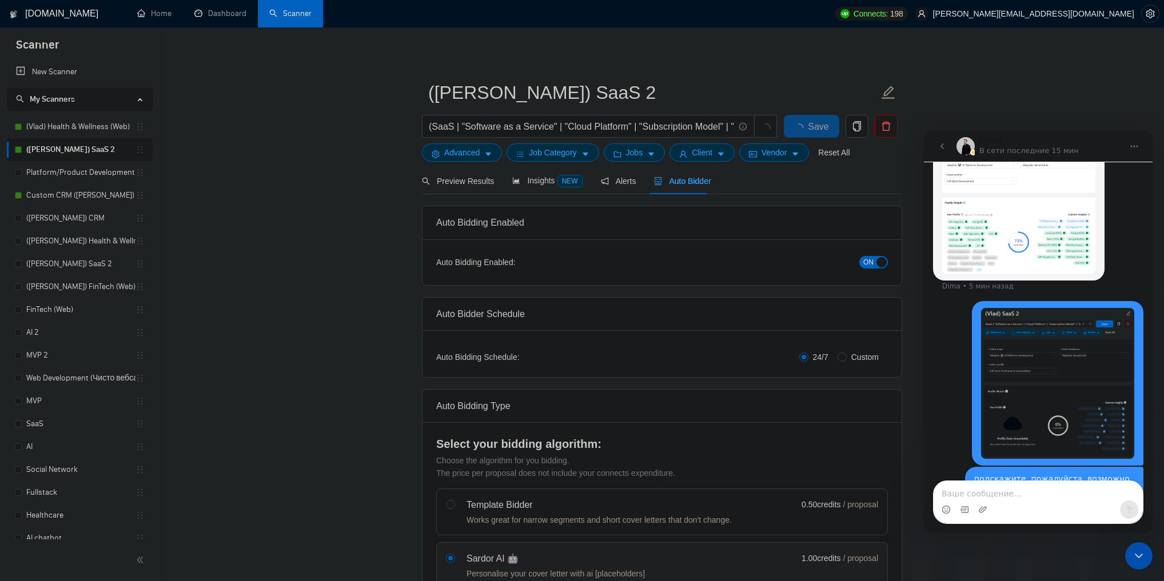
checkbox input "true"
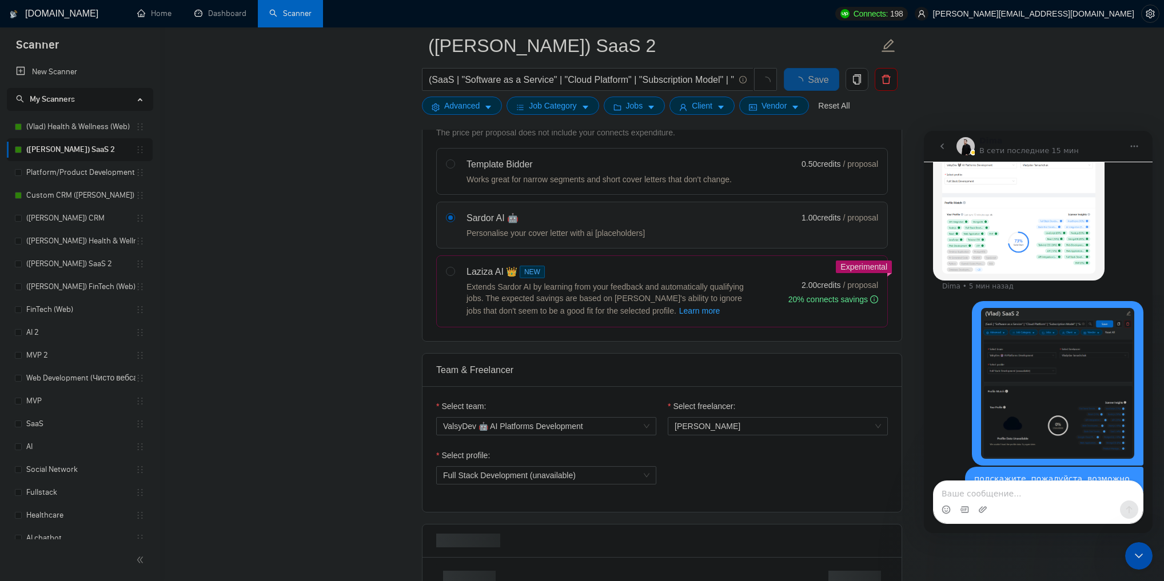
scroll to position [595, 0]
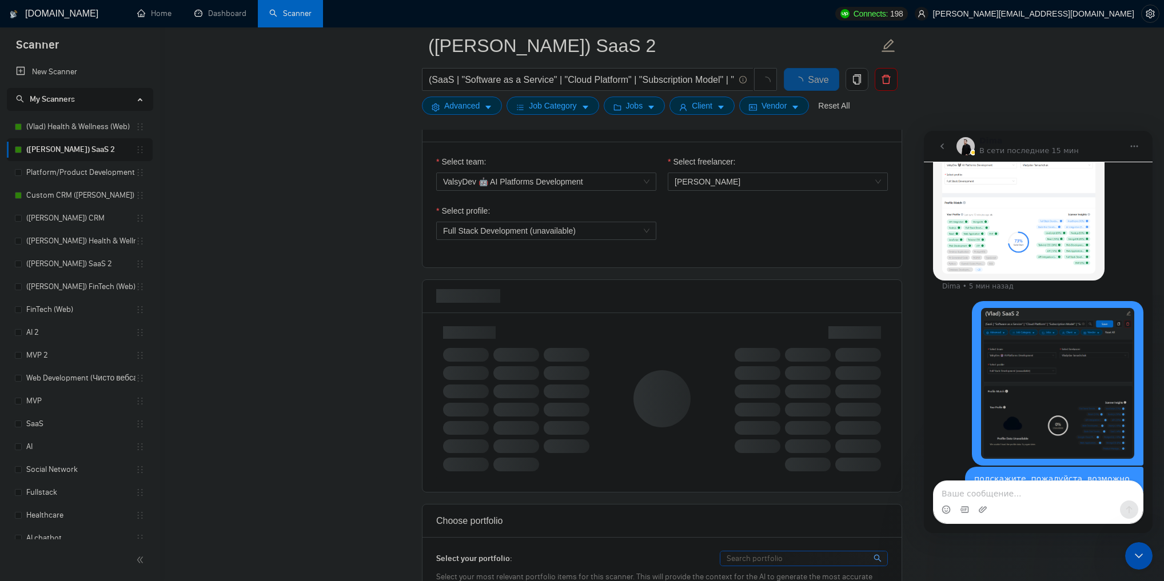
click at [1020, 389] on img "chervinskyi.oleh@valsydev.com говорит…" at bounding box center [1057, 383] width 153 height 151
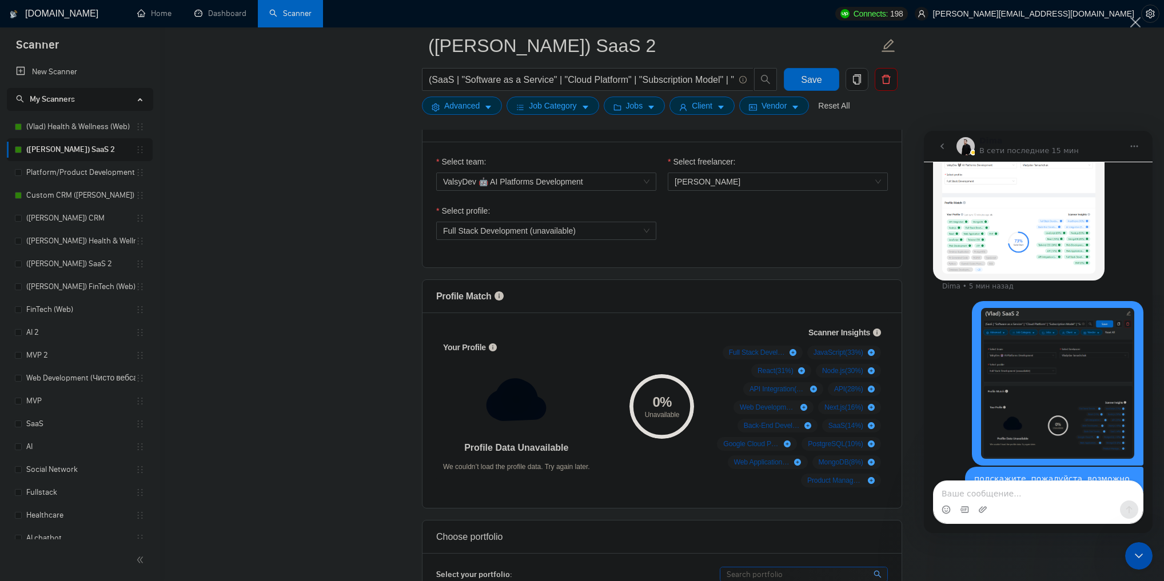
scroll to position [0, 0]
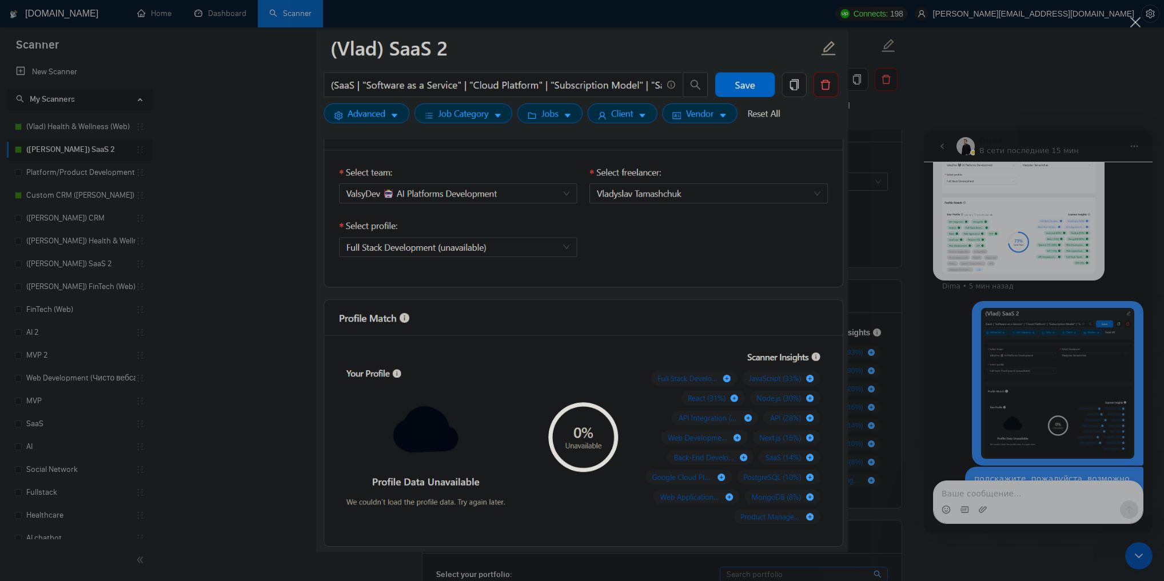
click at [1020, 389] on div "Мессенджер Intercom" at bounding box center [582, 290] width 1164 height 581
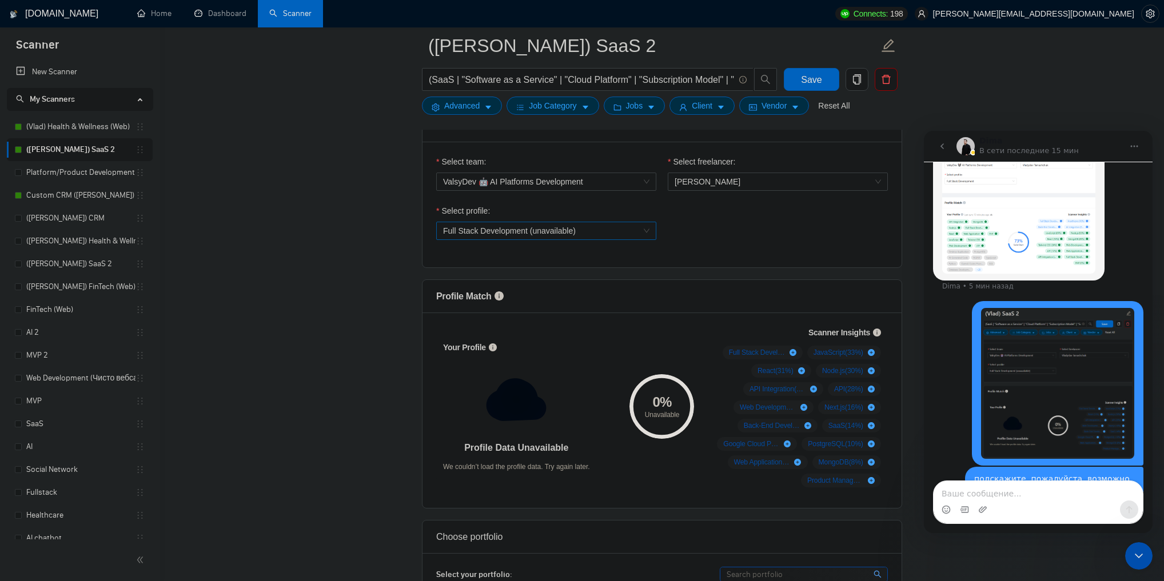
click at [606, 226] on span "Full Stack Development (unavailable)" at bounding box center [546, 230] width 206 height 17
click at [593, 269] on div "Generative AI Modeling" at bounding box center [545, 271] width 206 height 13
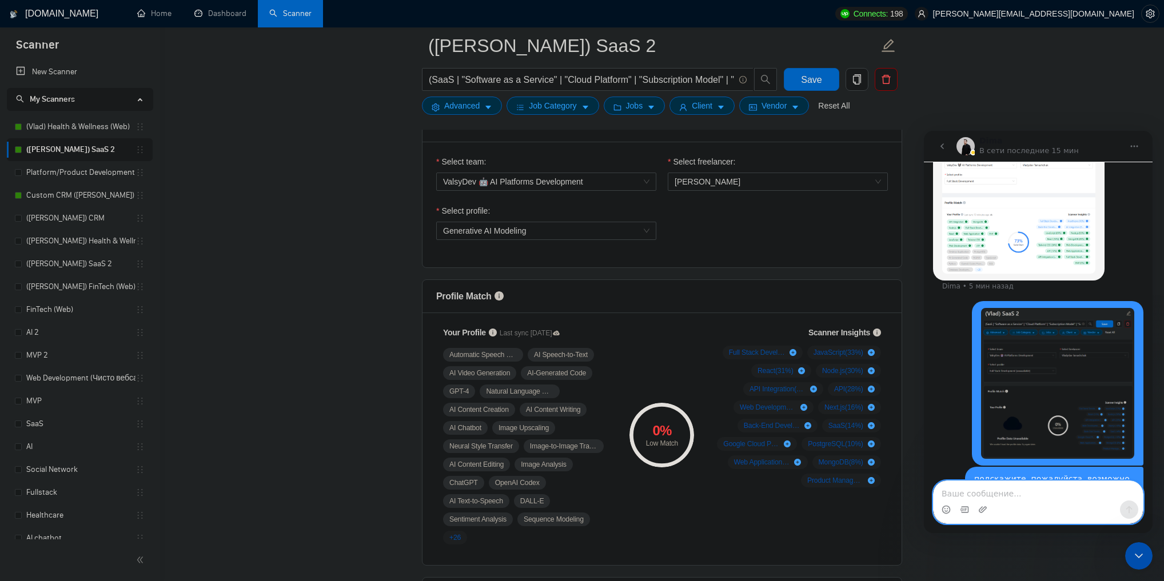
click at [1009, 490] on textarea "Ваше сообщение..." at bounding box center [1037, 490] width 209 height 19
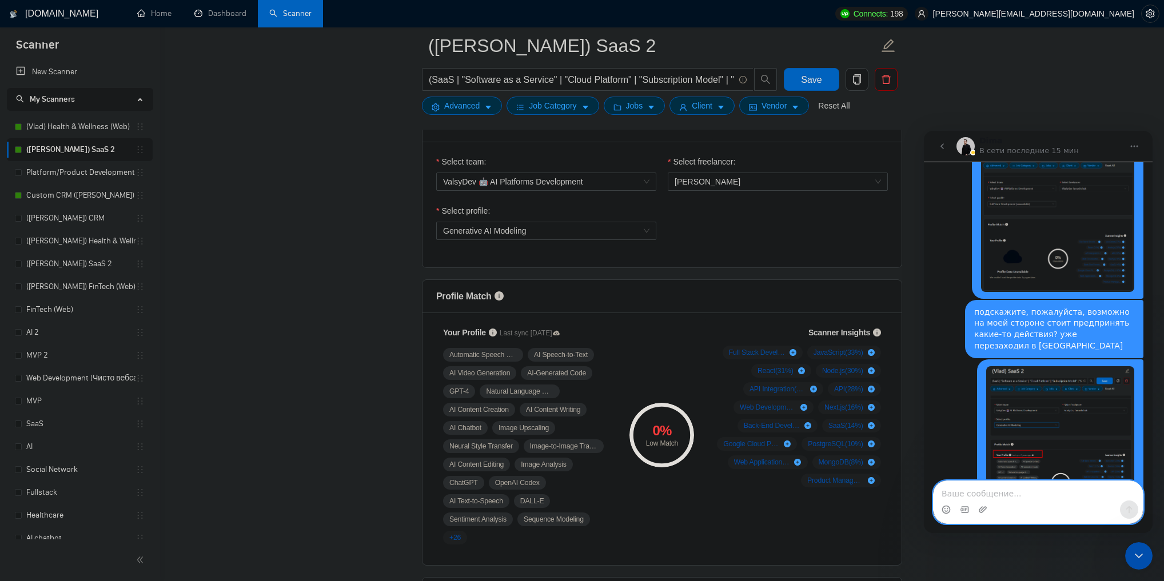
scroll to position [704, 0]
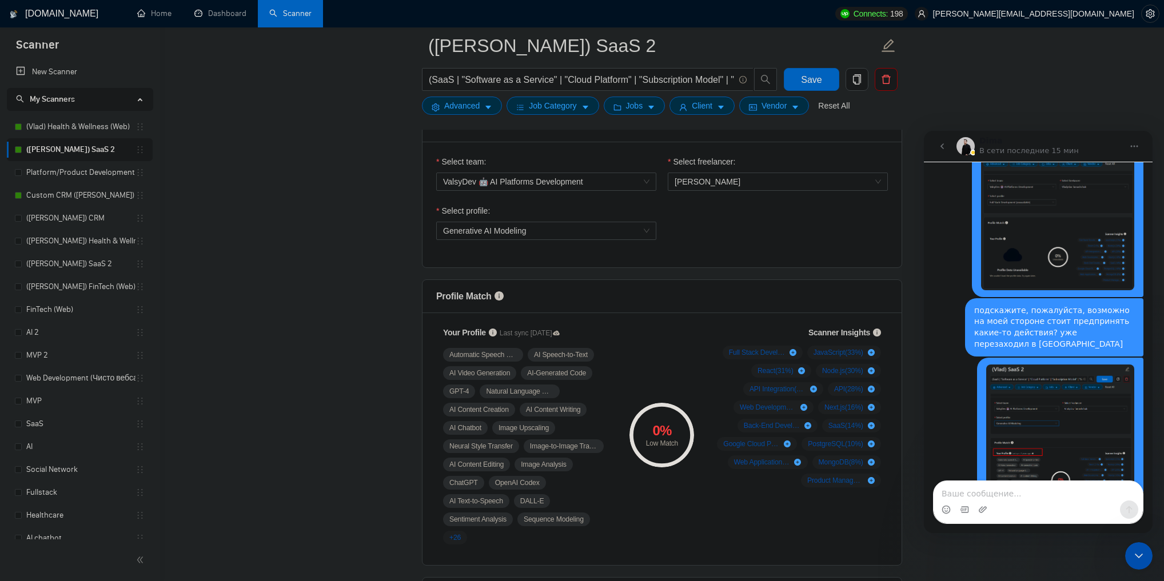
click at [1021, 376] on img "chervinskyi.oleh@valsydev.com говорит…" at bounding box center [1060, 441] width 148 height 153
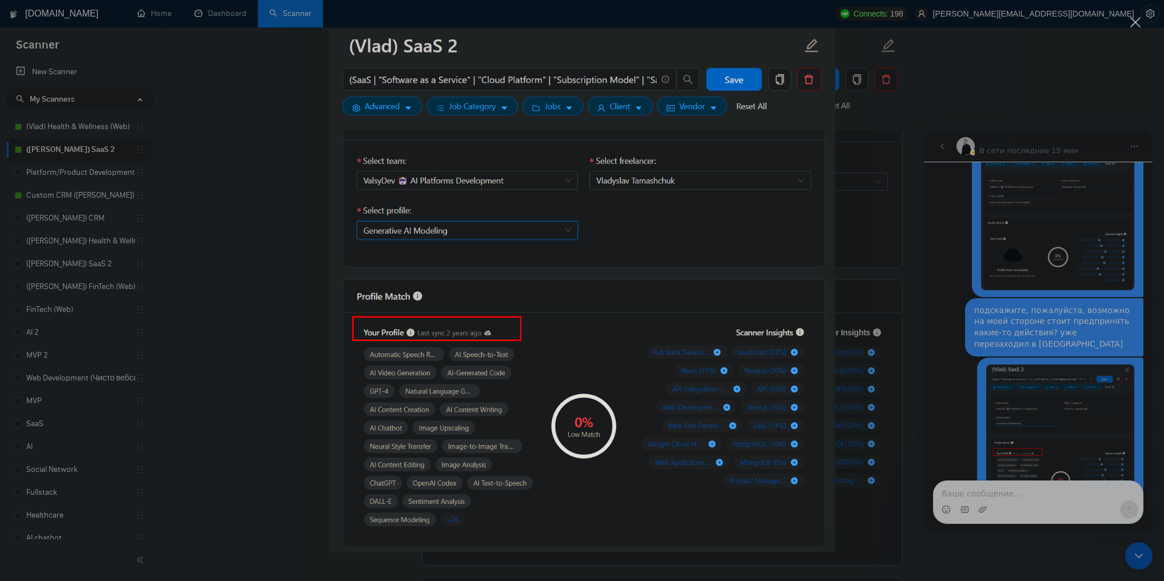
click at [1021, 375] on div "Мессенджер Intercom" at bounding box center [582, 290] width 1164 height 581
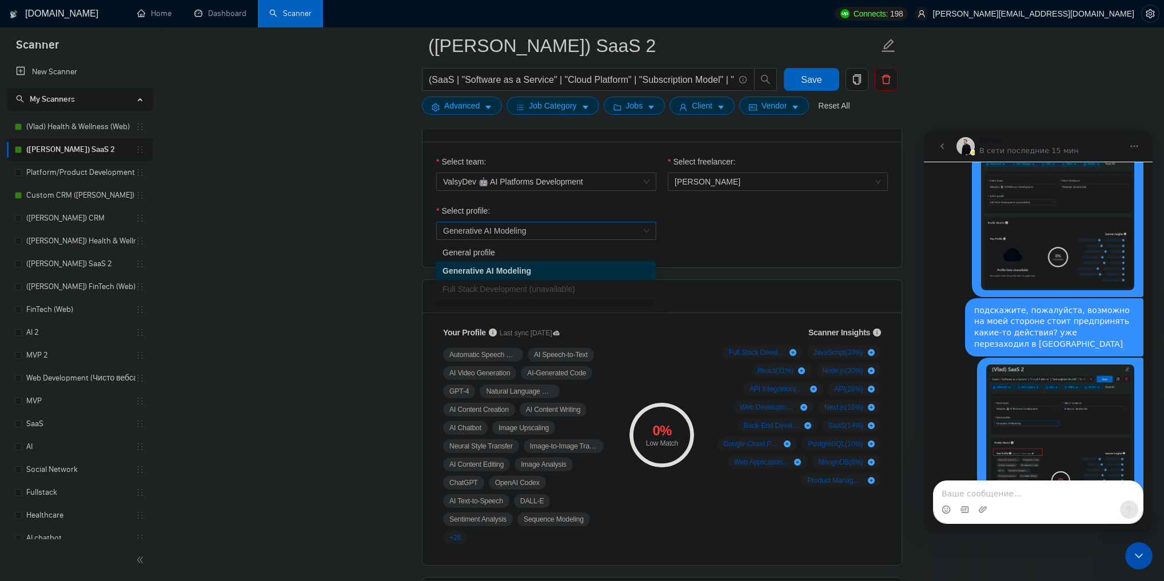
click at [633, 236] on span "Generative AI Modeling" at bounding box center [546, 230] width 206 height 17
click at [579, 290] on div "Full Stack Development (unavailable)" at bounding box center [545, 289] width 206 height 13
click at [753, 242] on div "Select profile: Generative AI Modeling" at bounding box center [661, 229] width 463 height 49
click at [611, 227] on span "Generative AI Modeling" at bounding box center [546, 230] width 206 height 17
click at [632, 225] on span "Generative AI Modeling" at bounding box center [546, 230] width 206 height 17
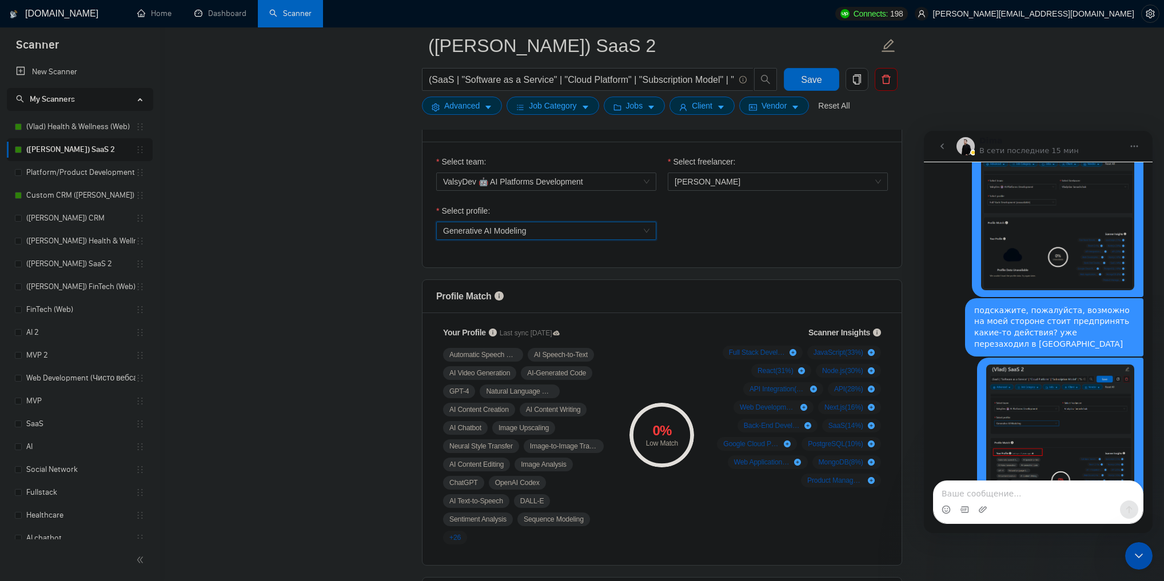
click at [39, 11] on h1 "[DOMAIN_NAME]" at bounding box center [61, 13] width 73 height 27
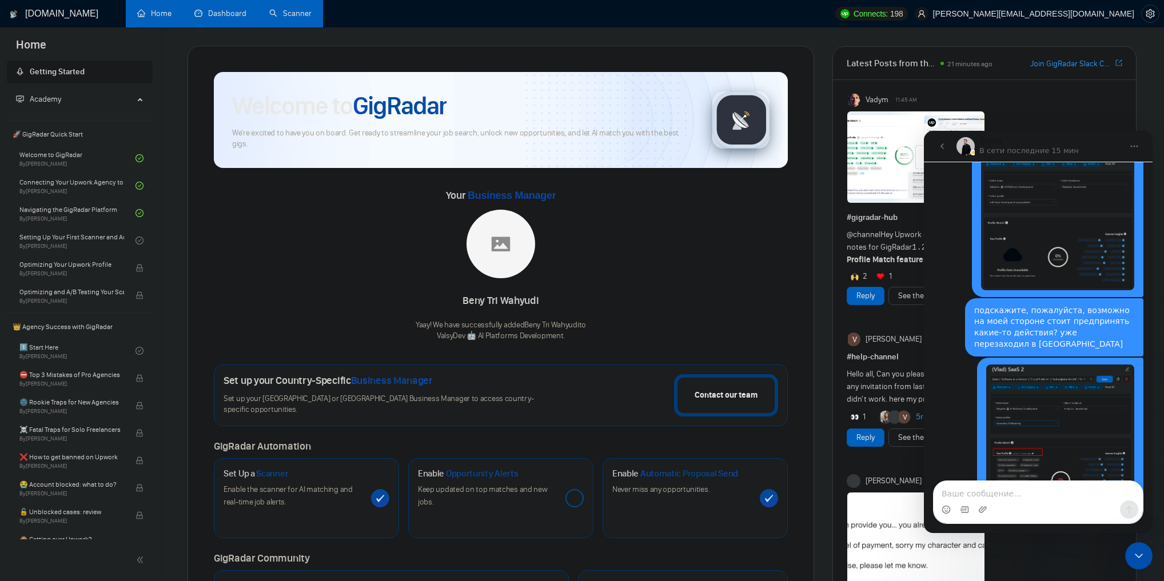
click at [240, 15] on link "Dashboard" at bounding box center [220, 14] width 52 height 10
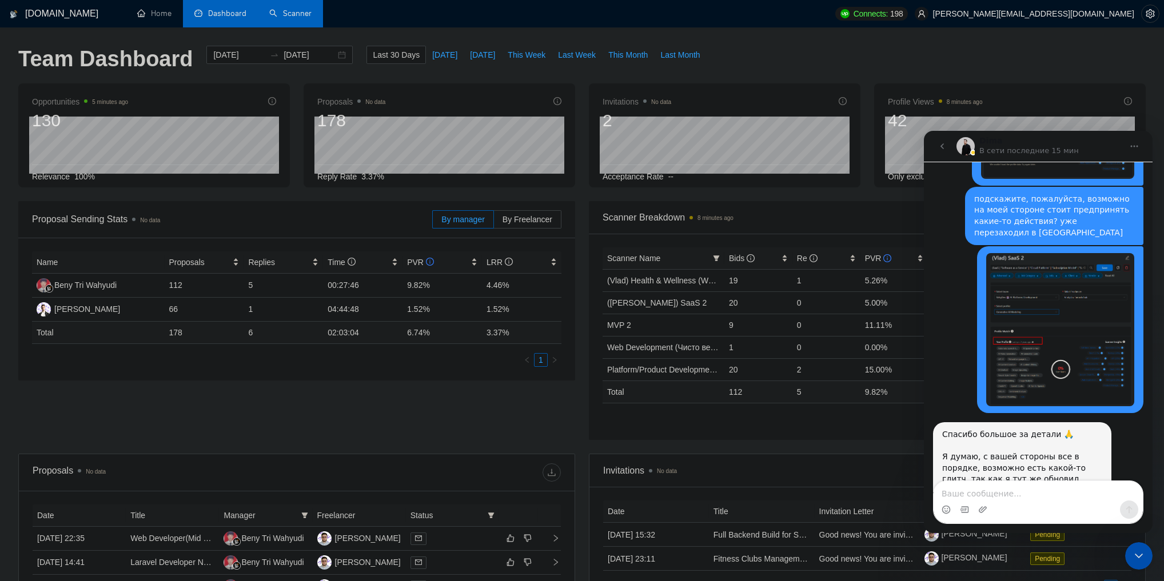
scroll to position [805, 0]
click at [1007, 331] on img "chervinskyi.oleh@valsydev.com говорит…" at bounding box center [1060, 328] width 148 height 153
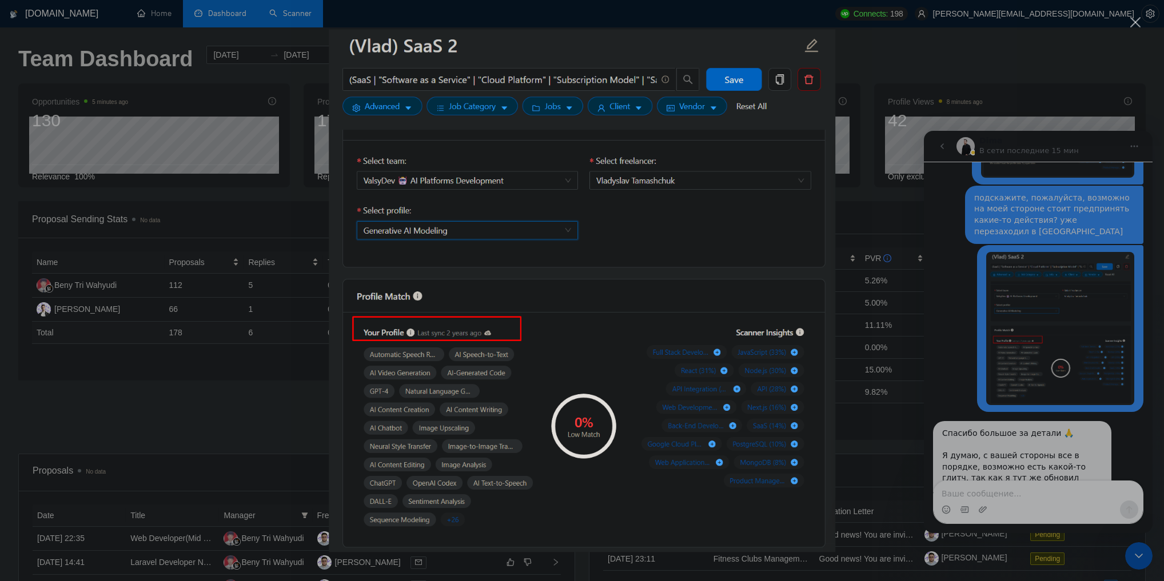
click at [995, 399] on div "Мессенджер Intercom" at bounding box center [582, 290] width 1164 height 581
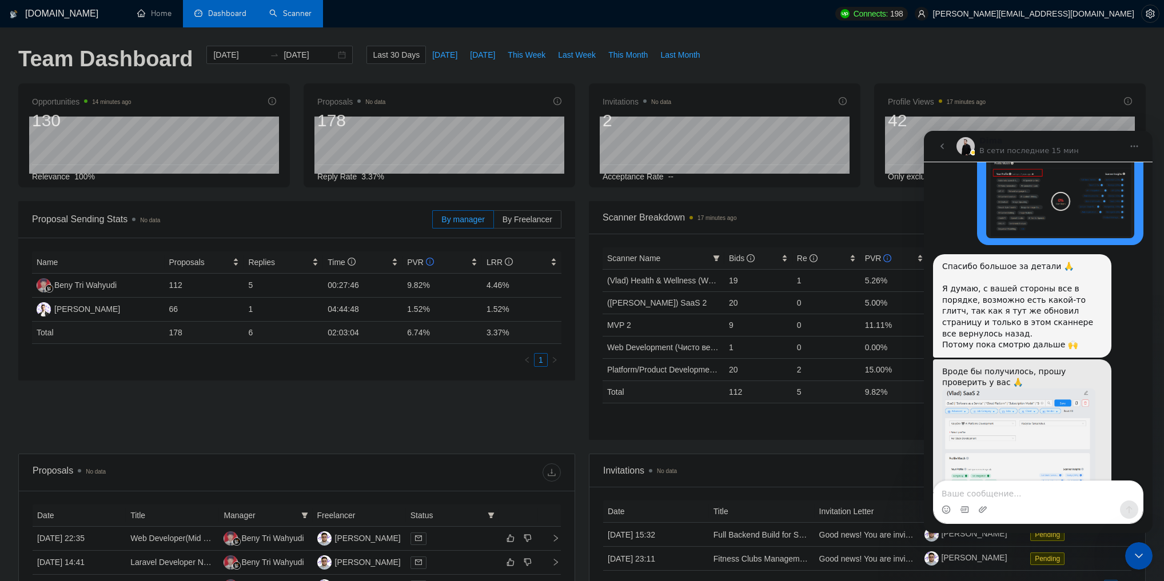
scroll to position [989, 0]
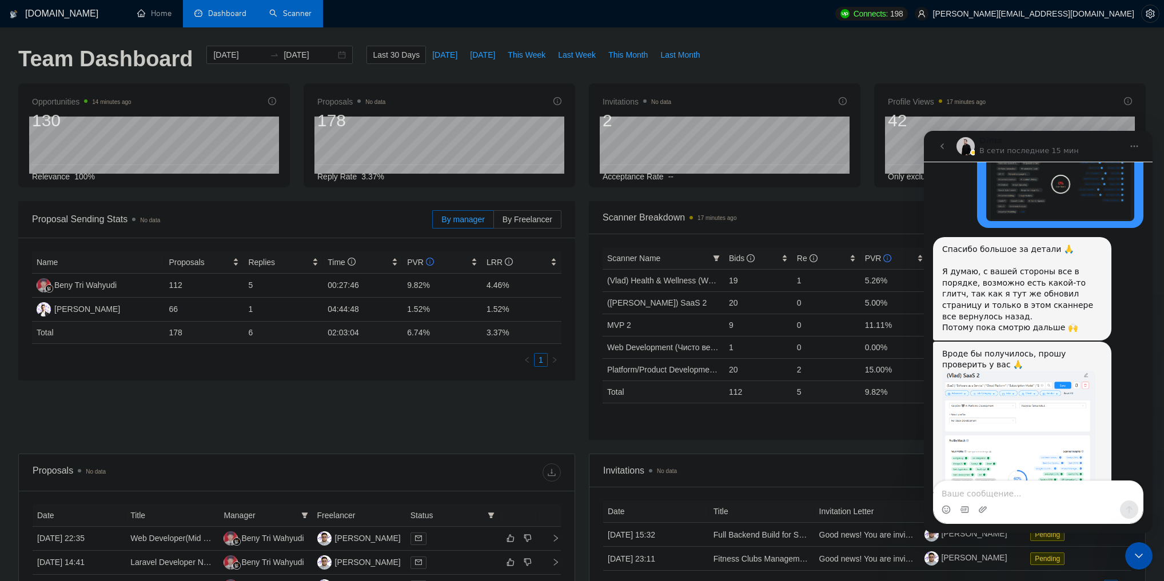
click at [295, 18] on link "Scanner" at bounding box center [290, 14] width 42 height 10
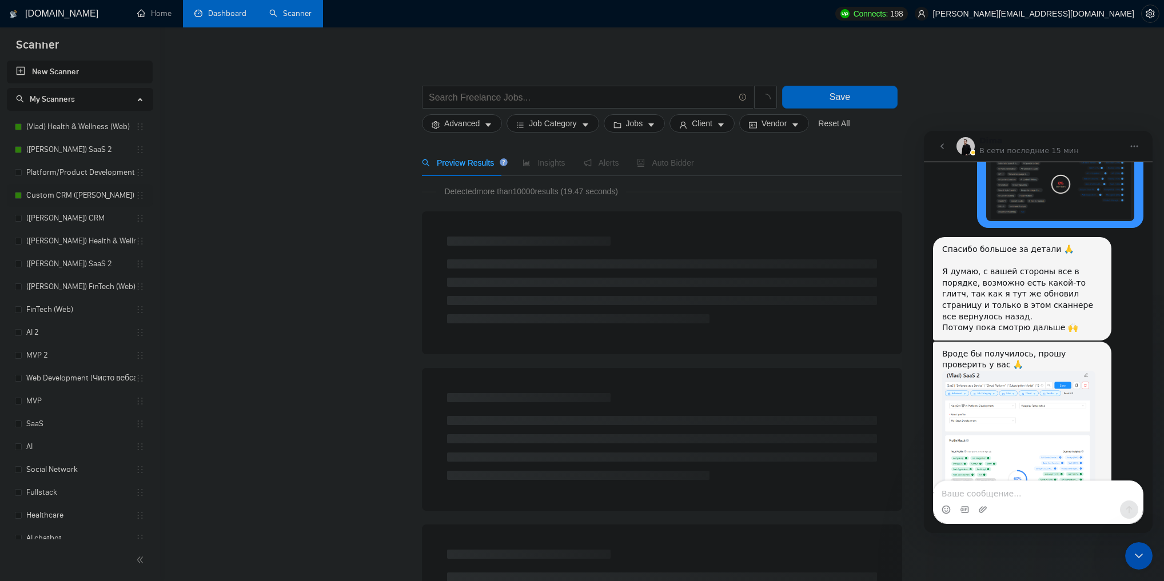
click at [79, 193] on link "Custom CRM ([PERSON_NAME])" at bounding box center [80, 195] width 109 height 23
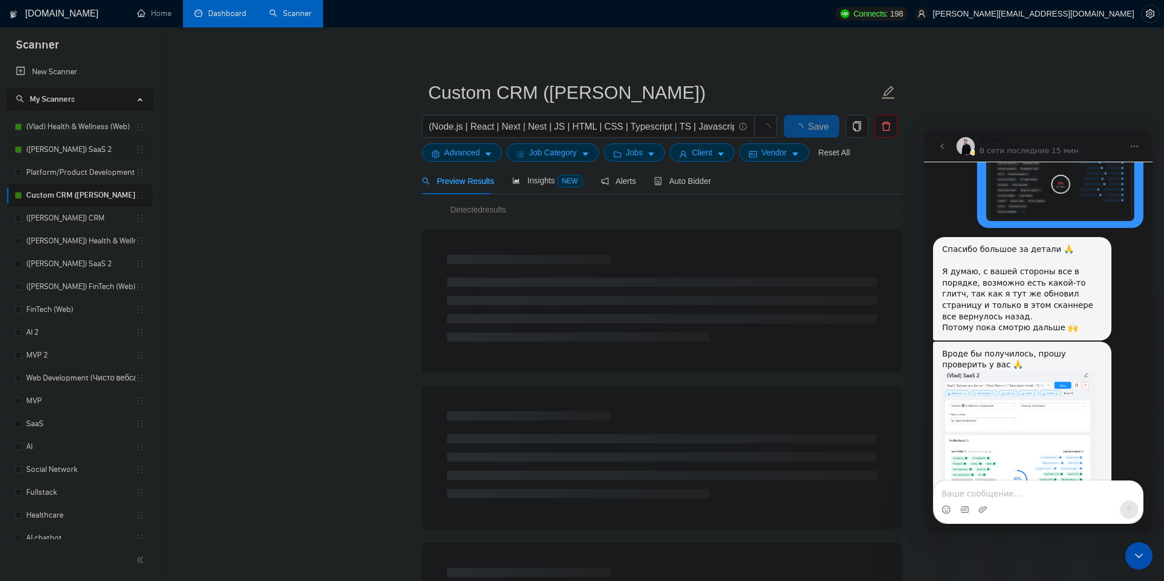
click at [78, 149] on link "([PERSON_NAME]) SaaS 2" at bounding box center [80, 149] width 109 height 23
click at [1139, 558] on icon "Закрыть службу сообщений Intercom" at bounding box center [1139, 556] width 14 height 14
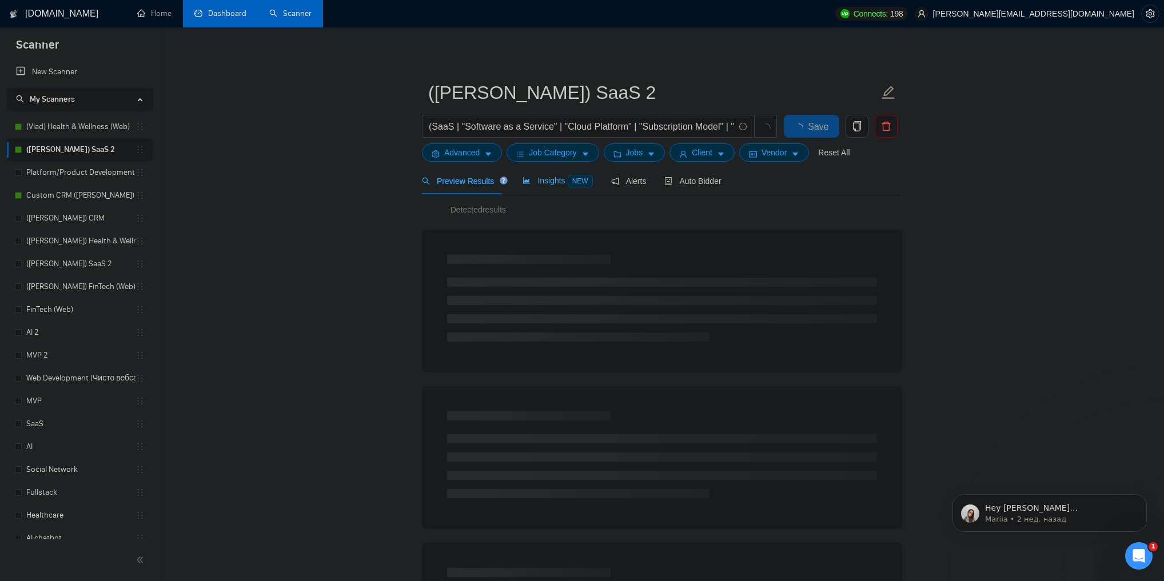
scroll to position [695, 0]
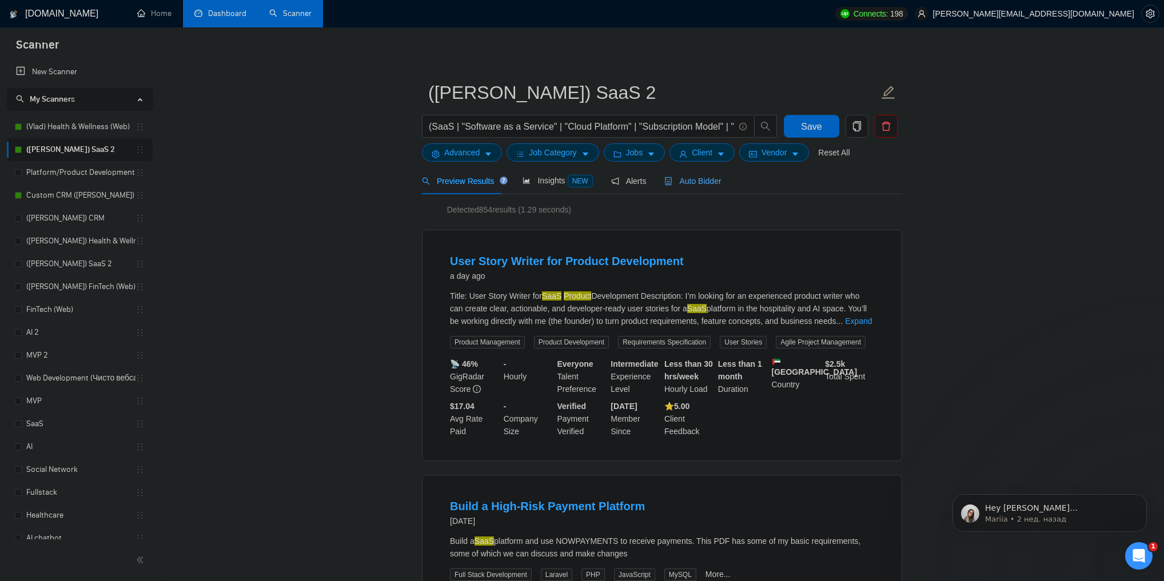
click at [677, 179] on span "Auto Bidder" at bounding box center [692, 181] width 57 height 9
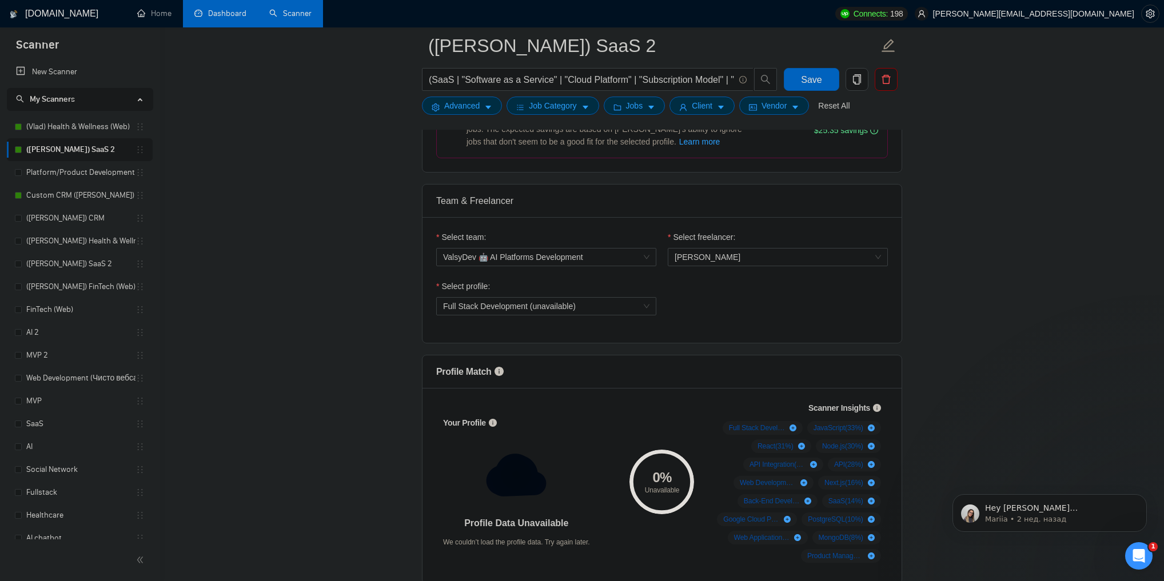
scroll to position [595, 0]
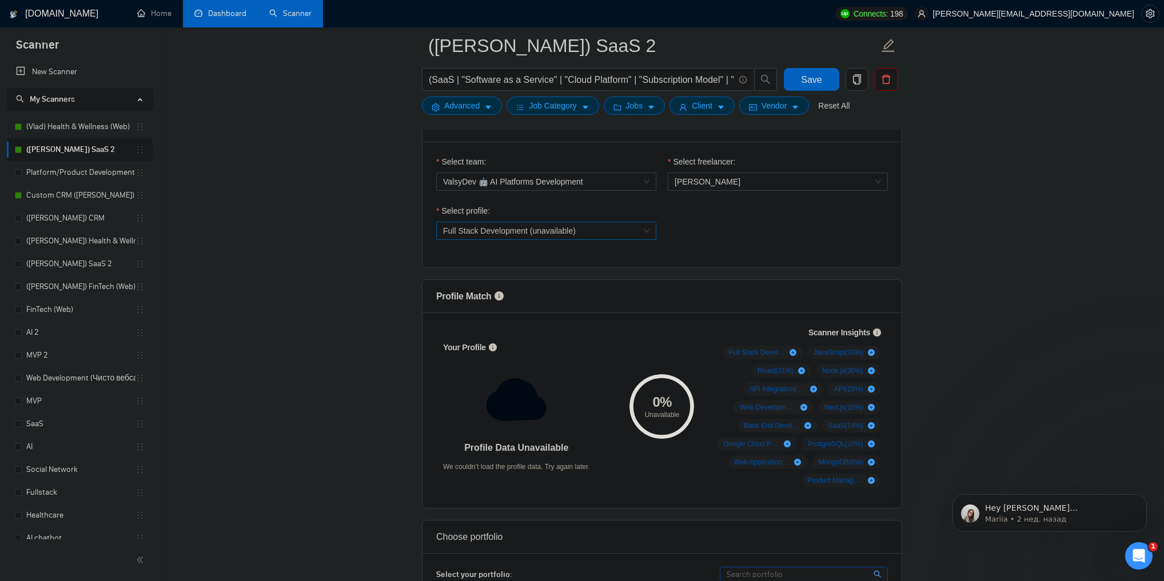
click at [496, 226] on span "Full Stack Development (unavailable)" at bounding box center [509, 230] width 133 height 9
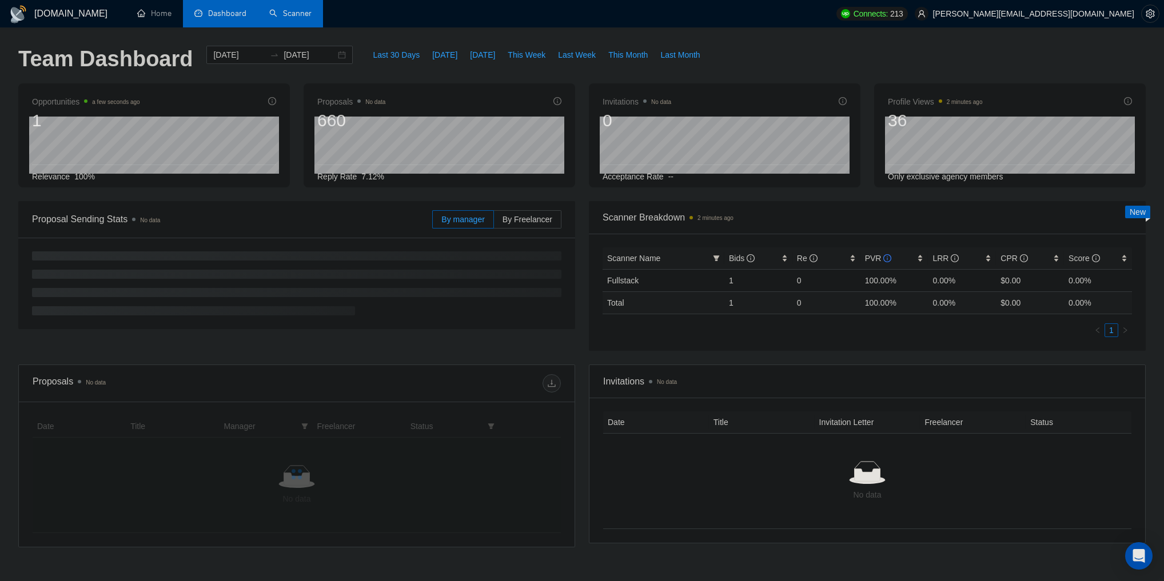
click at [284, 13] on link "Scanner" at bounding box center [290, 14] width 42 height 10
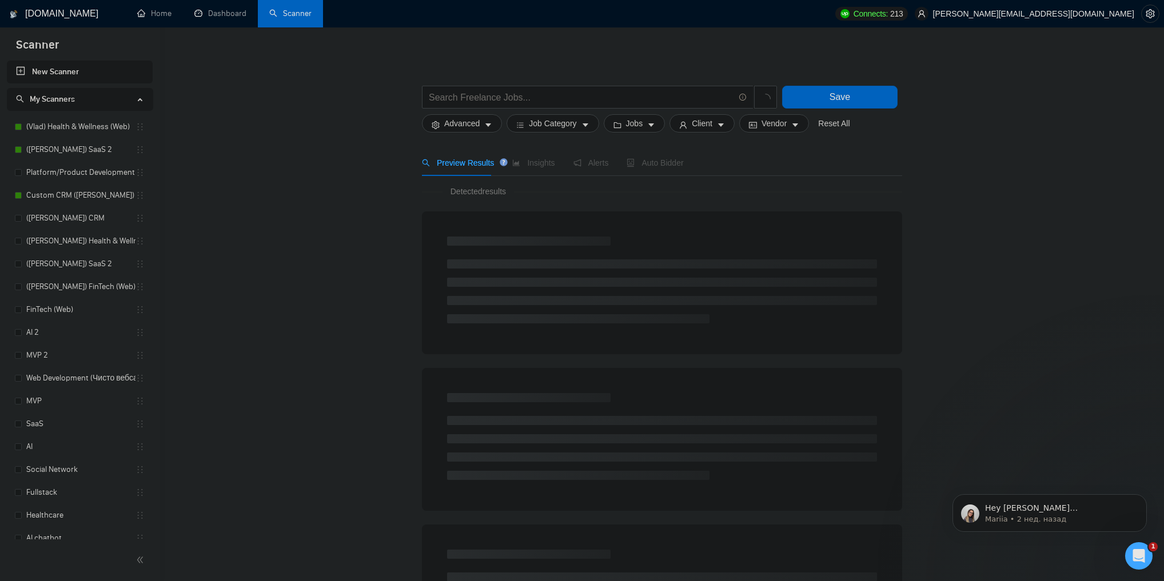
click at [1124, 555] on main "Save Advanced Job Category Jobs Client Vendor Reset All Preview Results Insight…" at bounding box center [661, 513] width 967 height 935
click at [1138, 558] on icon "Открыть службу сообщений Intercom" at bounding box center [1139, 556] width 19 height 19
click at [1013, 517] on span "Чат" at bounding box center [1009, 520] width 15 height 8
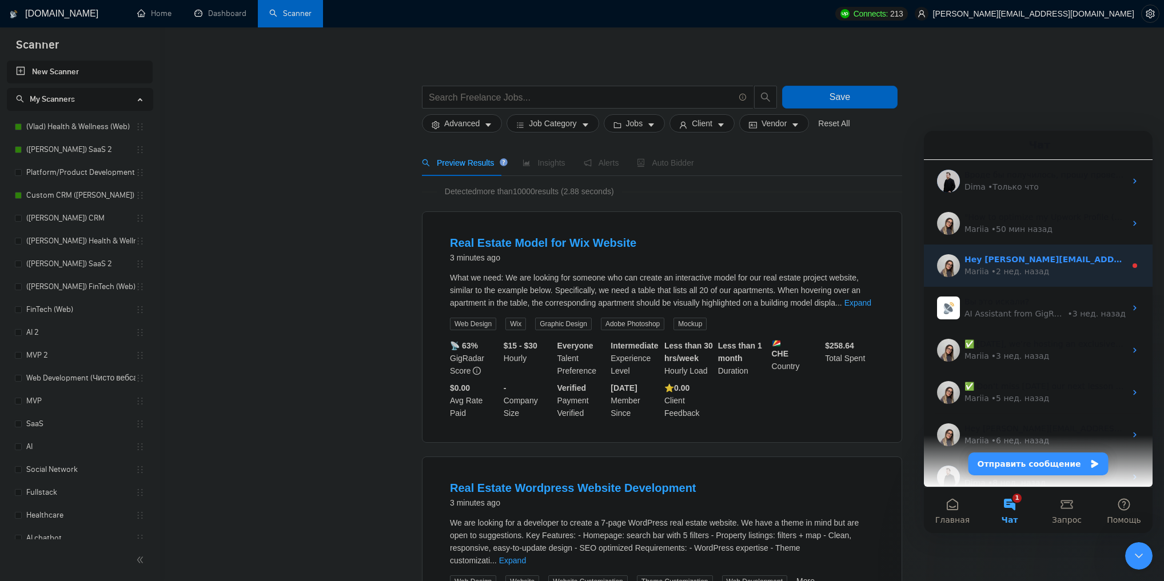
click at [1011, 272] on div "• [DATE]" at bounding box center [1020, 272] width 58 height 12
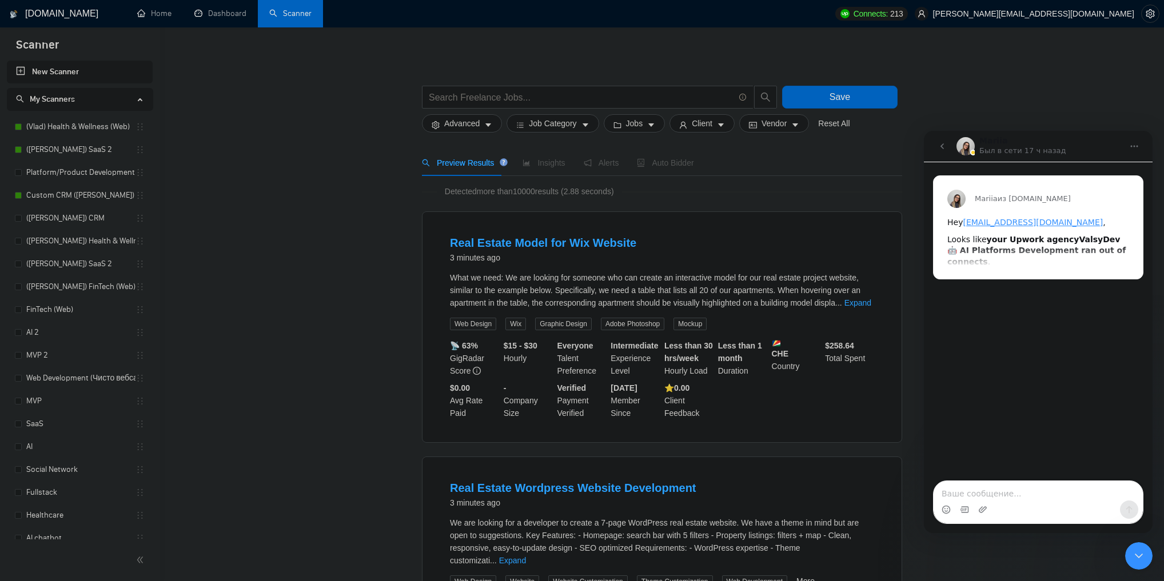
click at [939, 147] on icon "go back" at bounding box center [941, 146] width 9 height 9
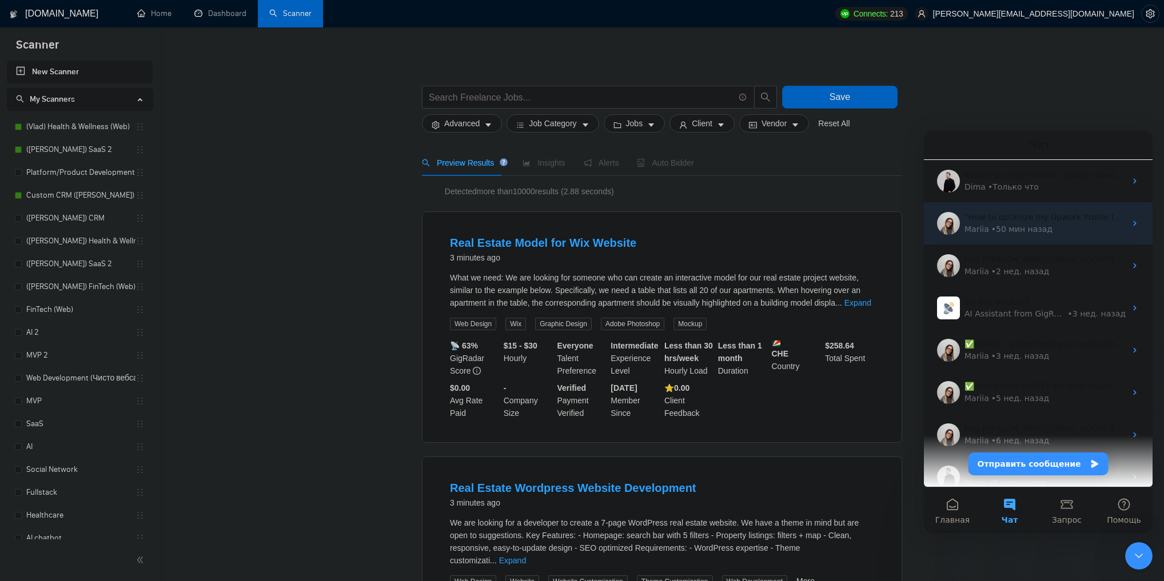
click at [1066, 232] on div "Mariia • 50 мин назад" at bounding box center [1044, 230] width 161 height 12
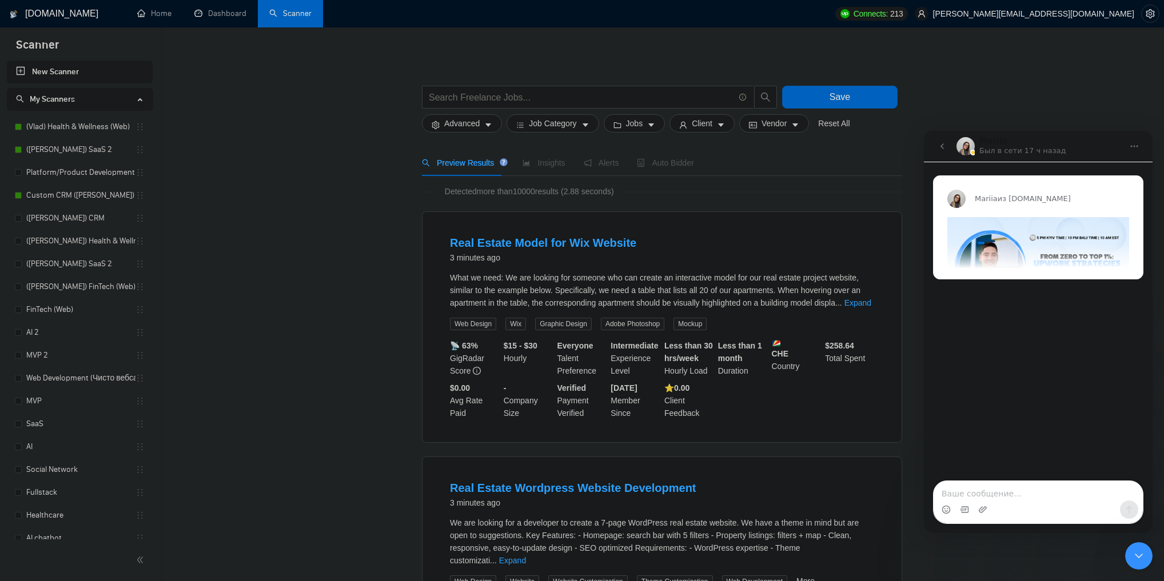
click at [933, 144] on button "go back" at bounding box center [942, 146] width 22 height 22
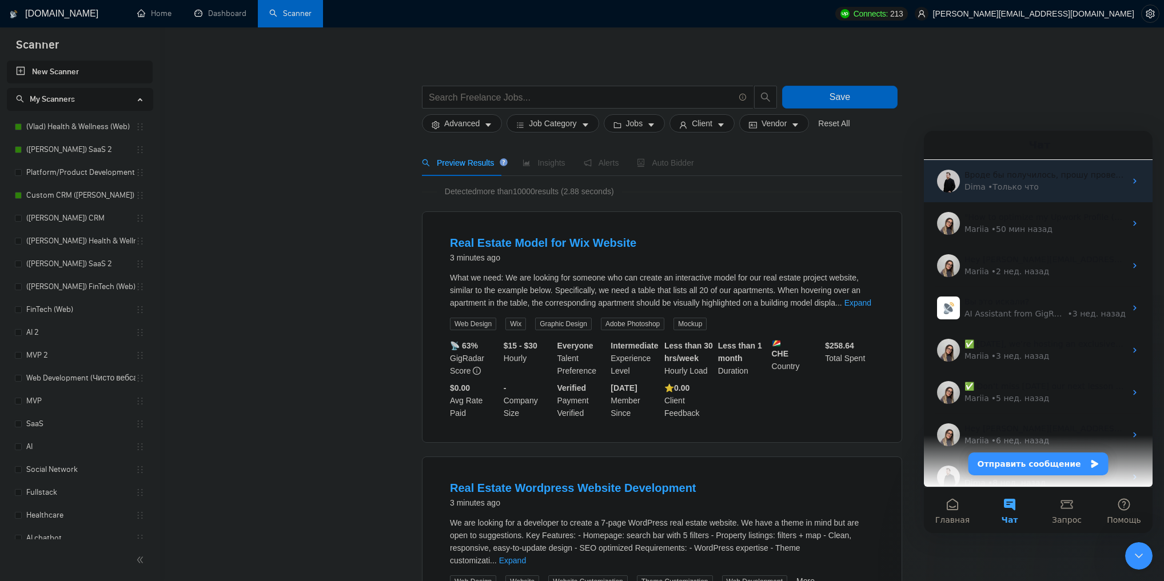
click at [1007, 181] on div "• Только что" at bounding box center [1013, 187] width 51 height 12
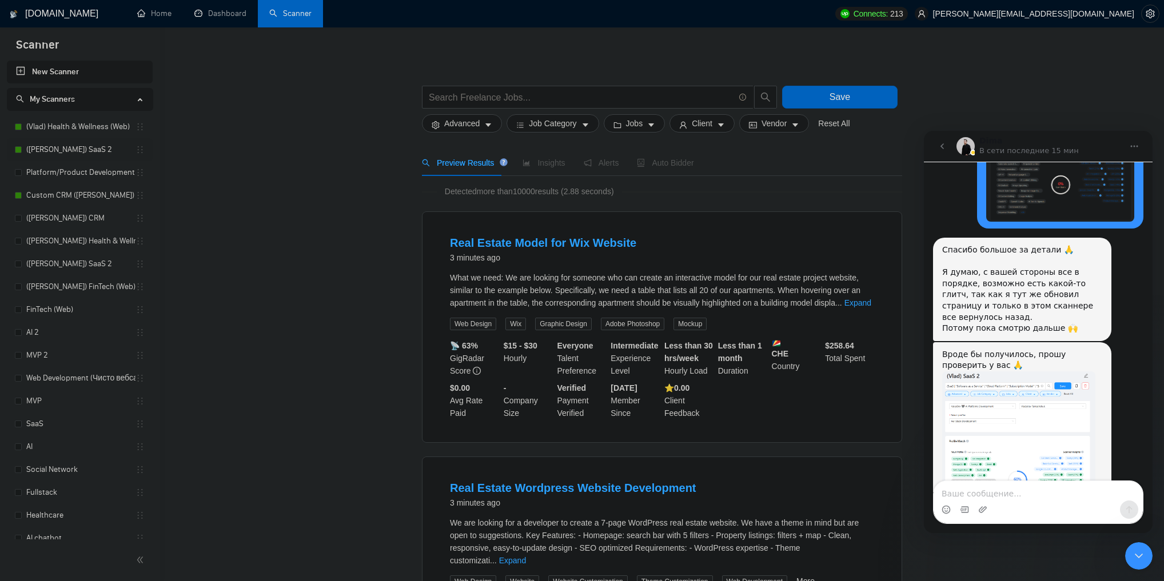
scroll to position [989, 0]
click at [78, 149] on link "([PERSON_NAME]) SaaS 2" at bounding box center [80, 149] width 109 height 23
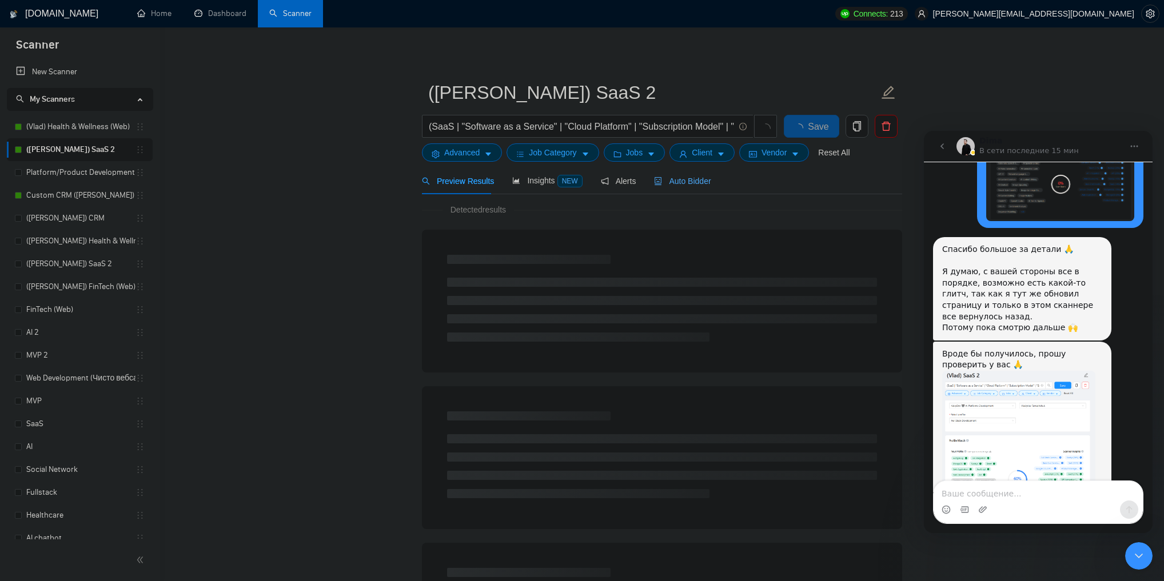
click at [680, 178] on span "Auto Bidder" at bounding box center [682, 181] width 57 height 9
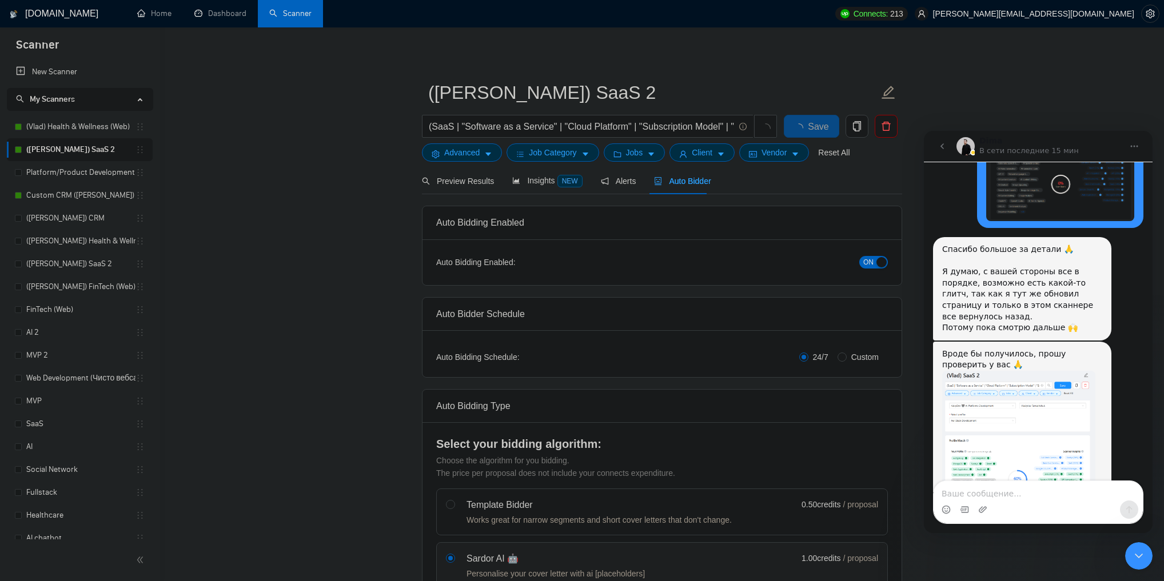
checkbox input "true"
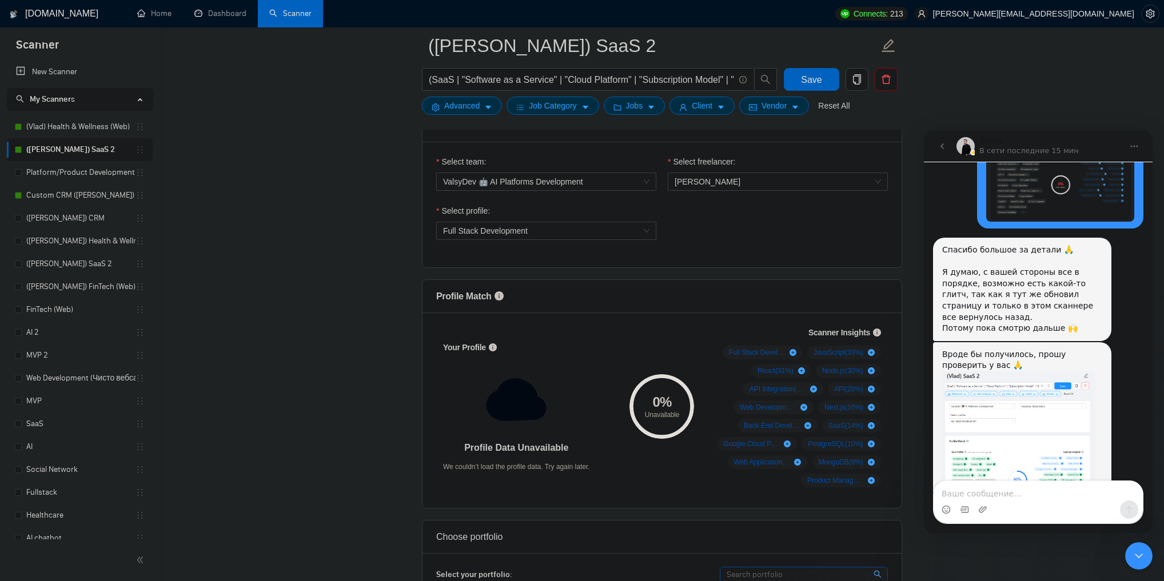
scroll to position [549, 0]
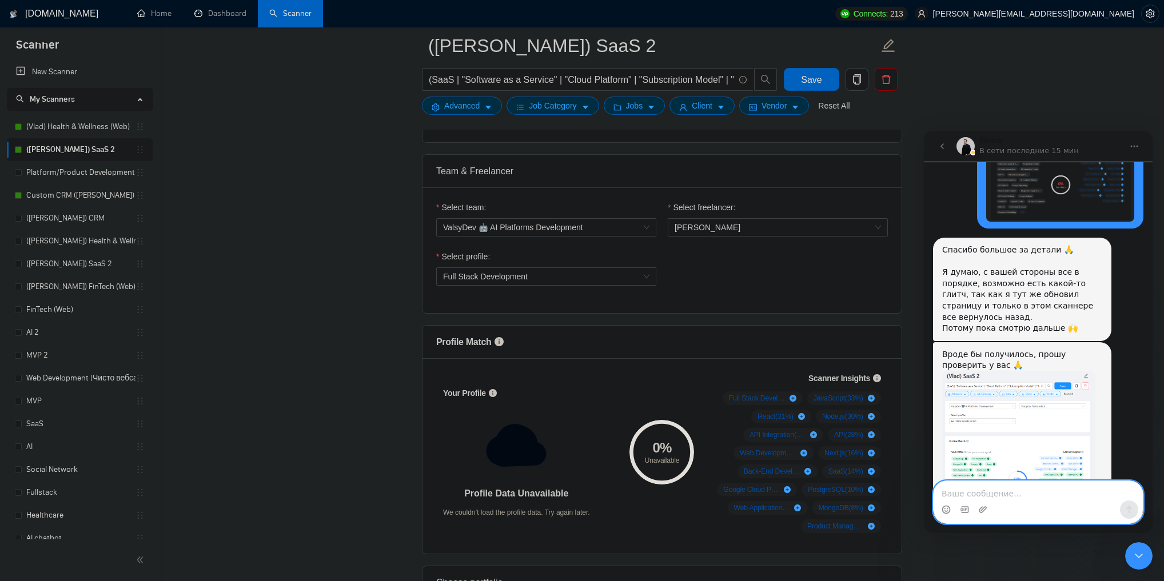
click at [1021, 497] on textarea "Ваше сообщение..." at bounding box center [1037, 490] width 209 height 19
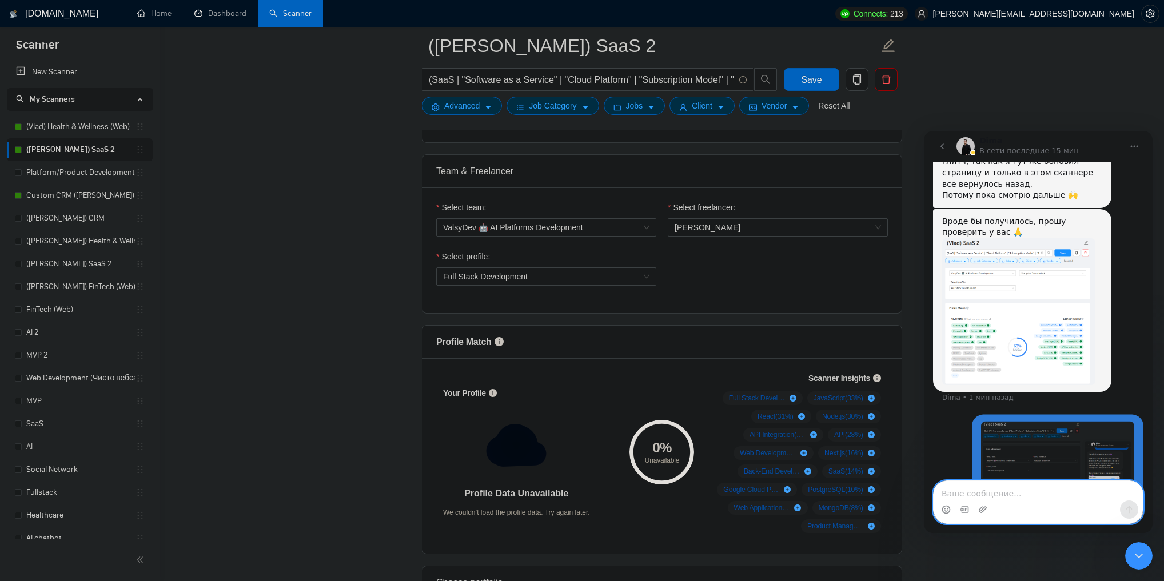
scroll to position [1127, 0]
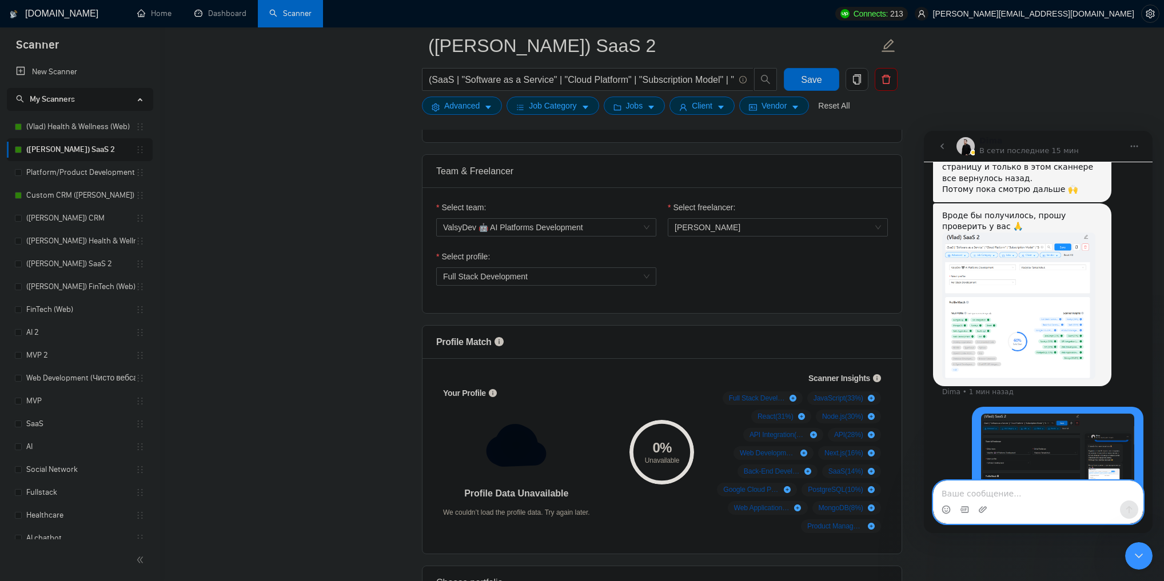
type textarea "О"
type textarea "обновил, закрыл - открыл"
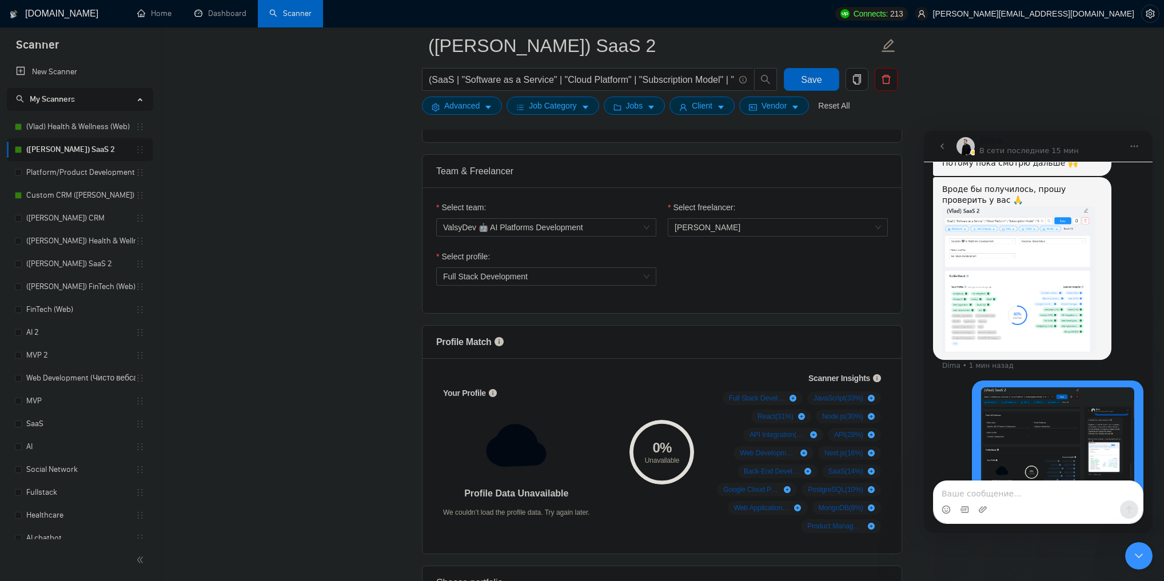
click at [979, 289] on div "Вроде бы получилось, прошу проверить у вас 🙏 Dima • 1 мин назад" at bounding box center [1022, 268] width 178 height 183
click at [970, 259] on img "Dima говорит…" at bounding box center [1018, 279] width 153 height 147
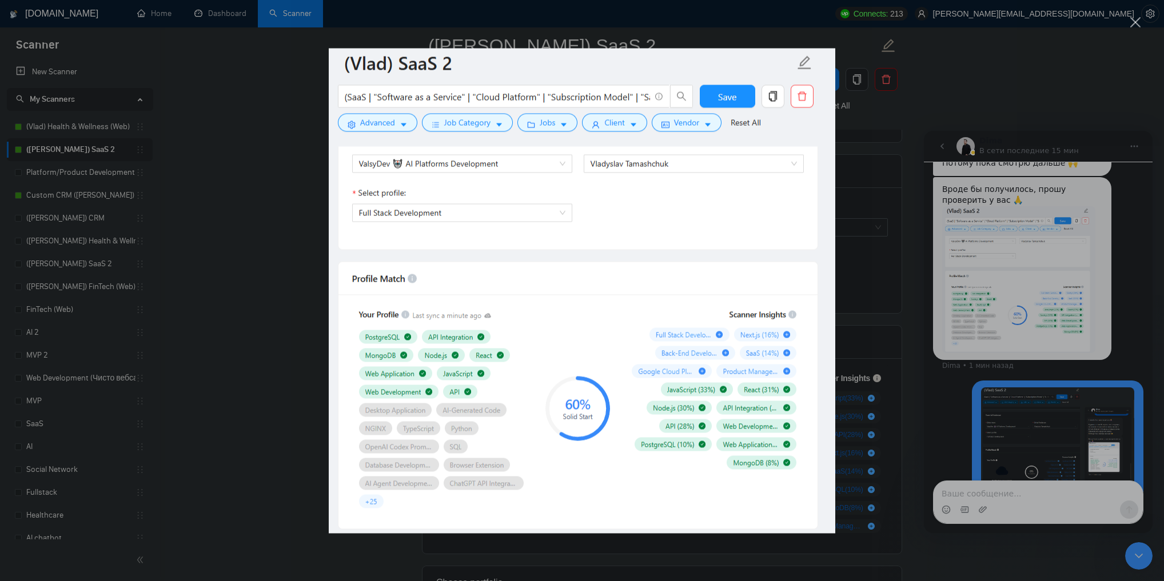
click at [924, 286] on div "Мессенджер Intercom" at bounding box center [582, 290] width 1164 height 581
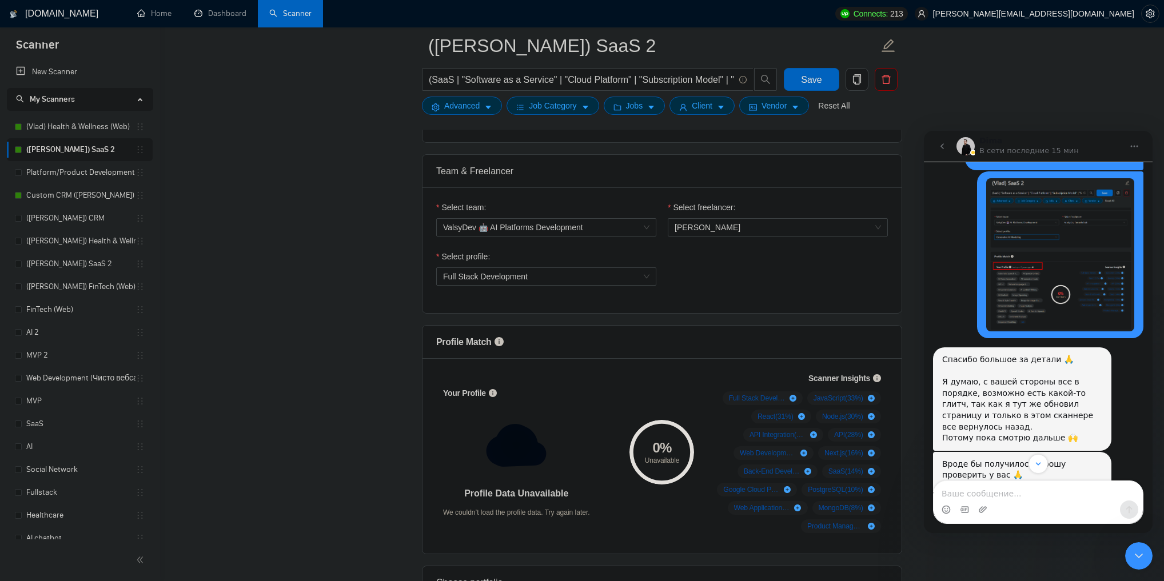
scroll to position [1153, 0]
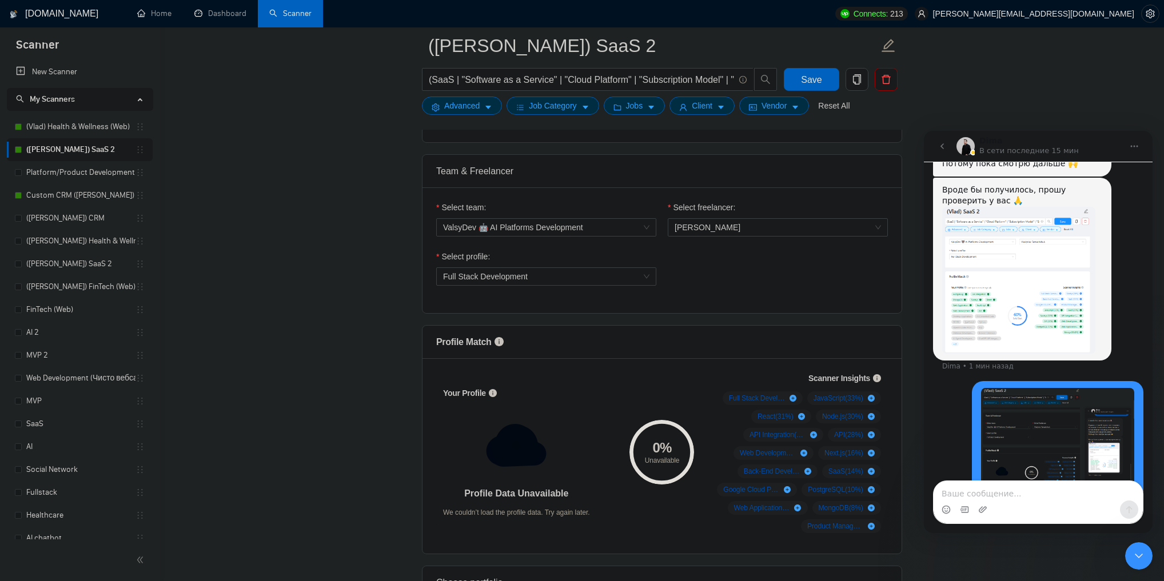
click at [163, 11] on link "Home" at bounding box center [154, 14] width 34 height 10
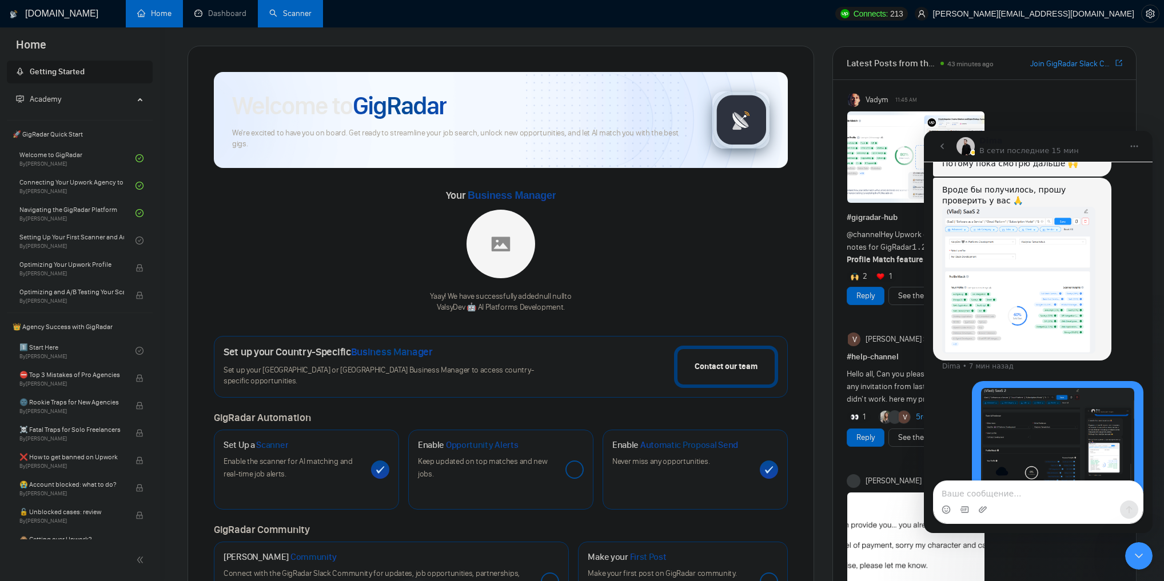
click at [1141, 557] on icon "Закрыть службу сообщений Intercom" at bounding box center [1139, 556] width 14 height 14
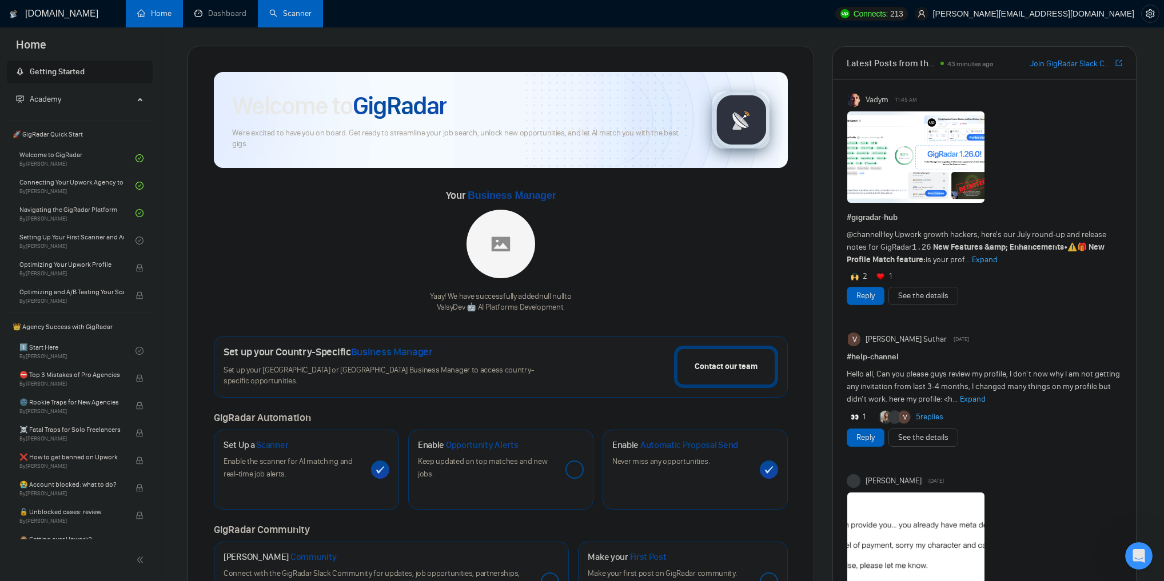
scroll to position [1124, 0]
